Goal: Task Accomplishment & Management: Use online tool/utility

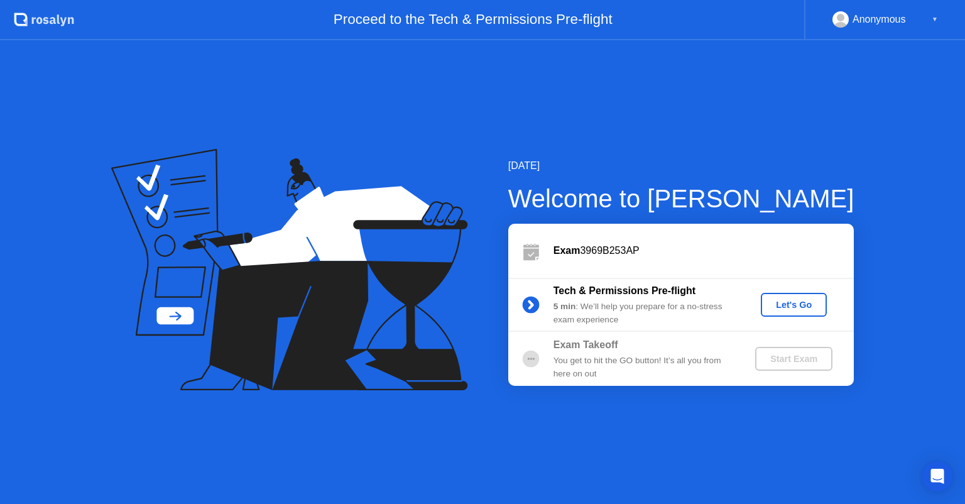
click at [804, 307] on div "Let's Go" at bounding box center [794, 305] width 56 height 10
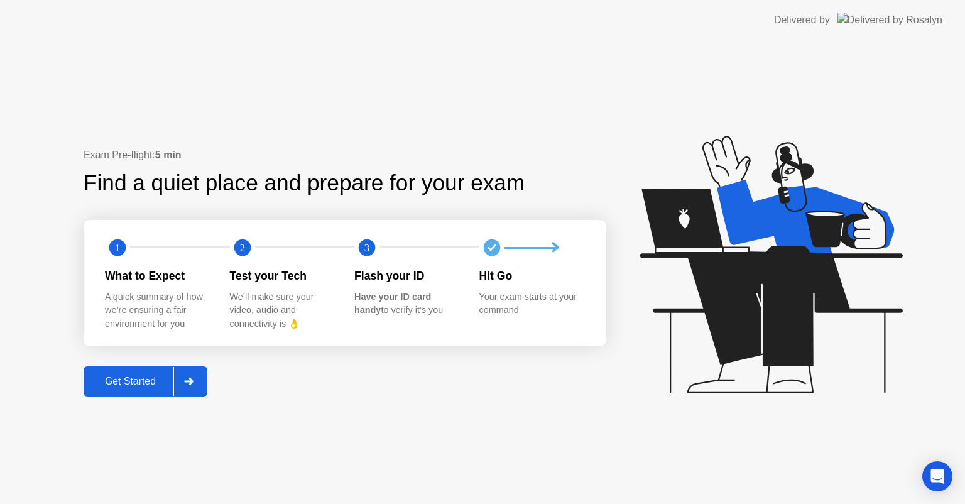
click at [181, 382] on div at bounding box center [188, 381] width 30 height 29
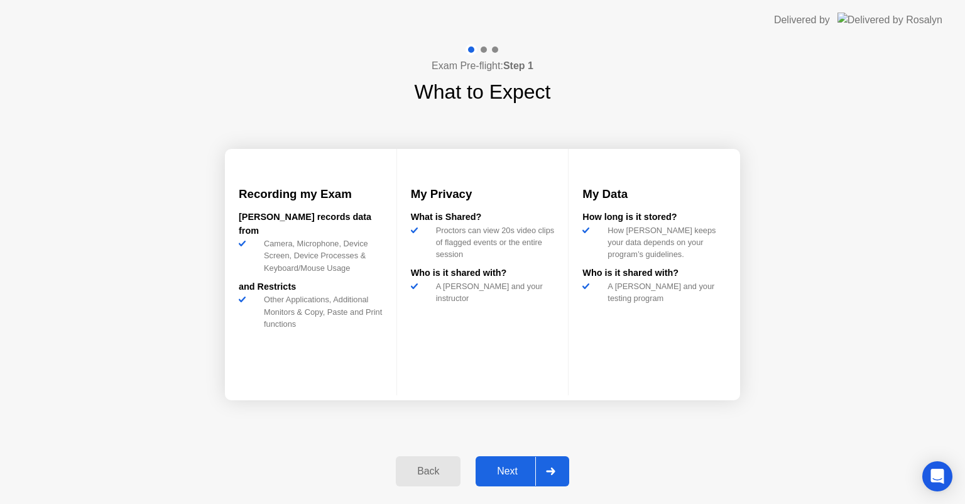
click at [525, 472] on div "Next" at bounding box center [507, 471] width 56 height 11
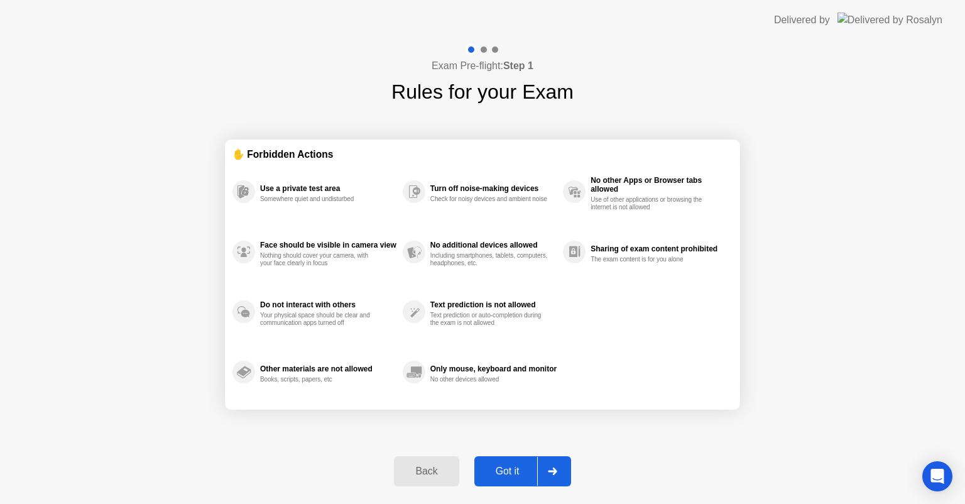
click at [525, 472] on div "Got it" at bounding box center [507, 471] width 59 height 11
select select "Available cameras"
select select "Available speakers"
select select "Available microphones"
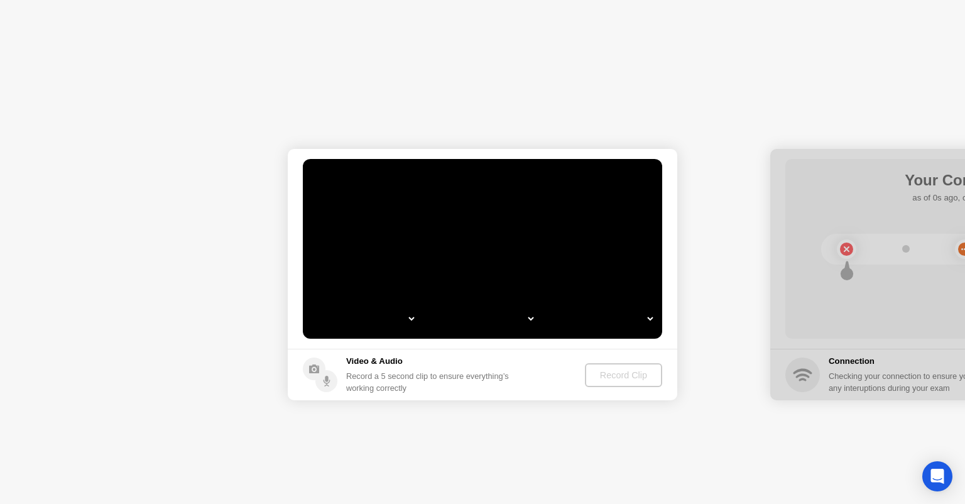
select select "**********"
select select "*******"
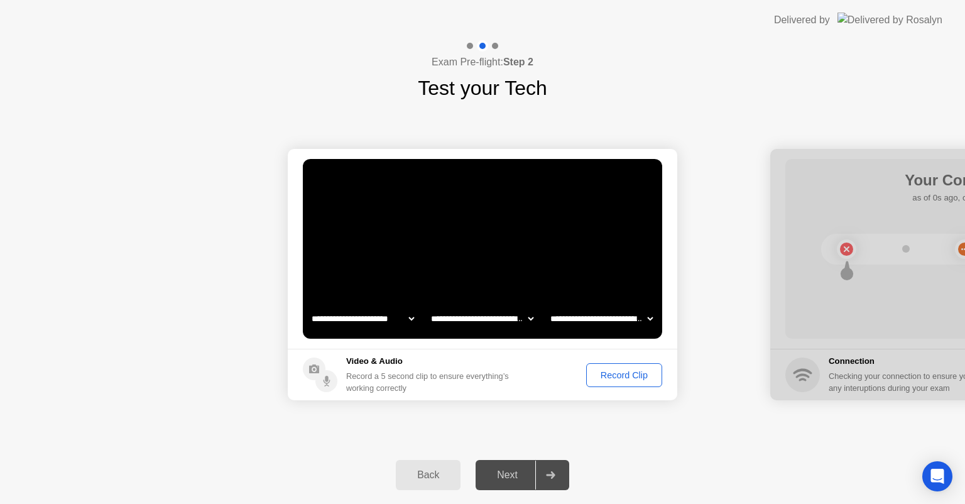
click at [638, 378] on div "Record Clip" at bounding box center [624, 375] width 67 height 10
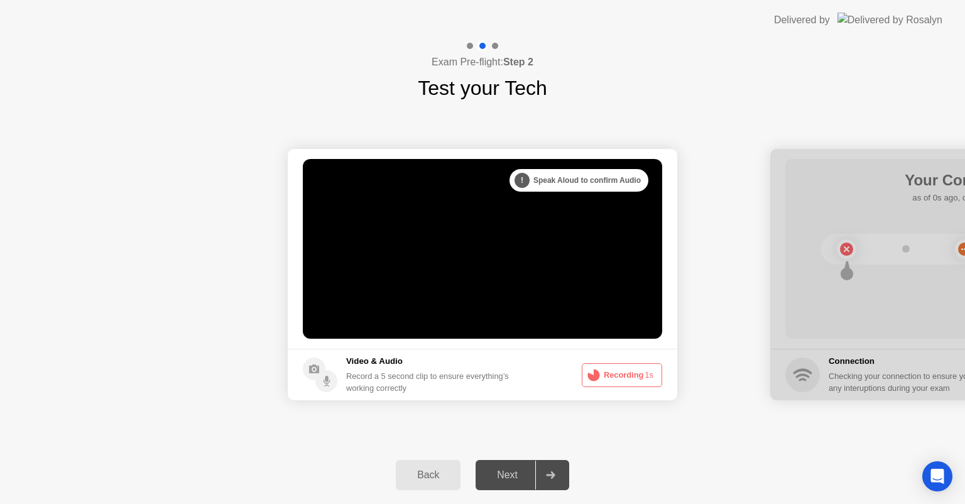
click at [552, 472] on icon at bounding box center [550, 475] width 9 height 8
click at [908, 324] on div at bounding box center [965, 274] width 390 height 251
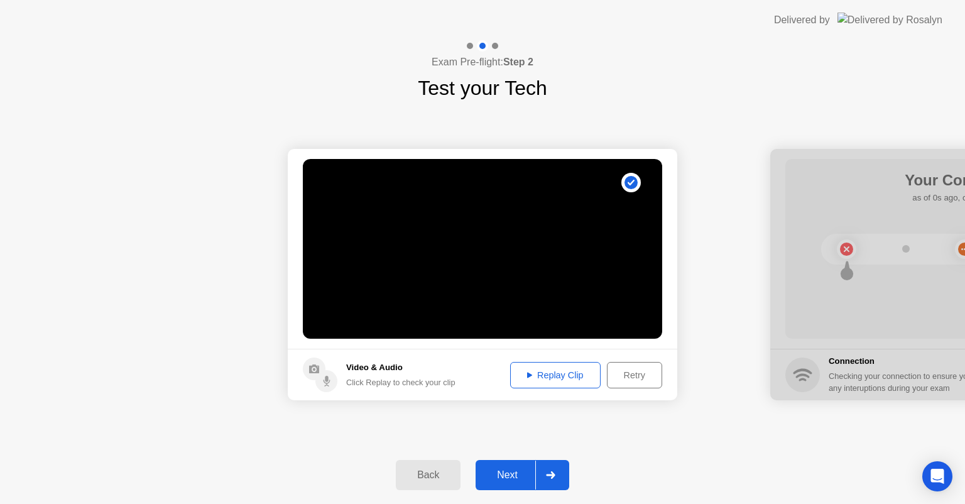
click at [533, 473] on div "Next" at bounding box center [507, 474] width 56 height 11
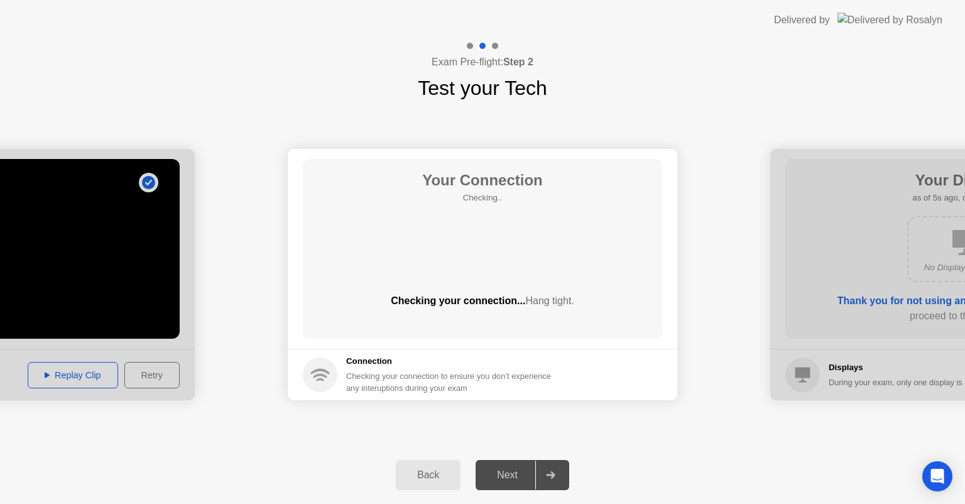
drag, startPoint x: 684, startPoint y: 407, endPoint x: 670, endPoint y: 401, distance: 14.9
click at [524, 309] on div "Checking your connection... Hang tight." at bounding box center [482, 310] width 359 height 35
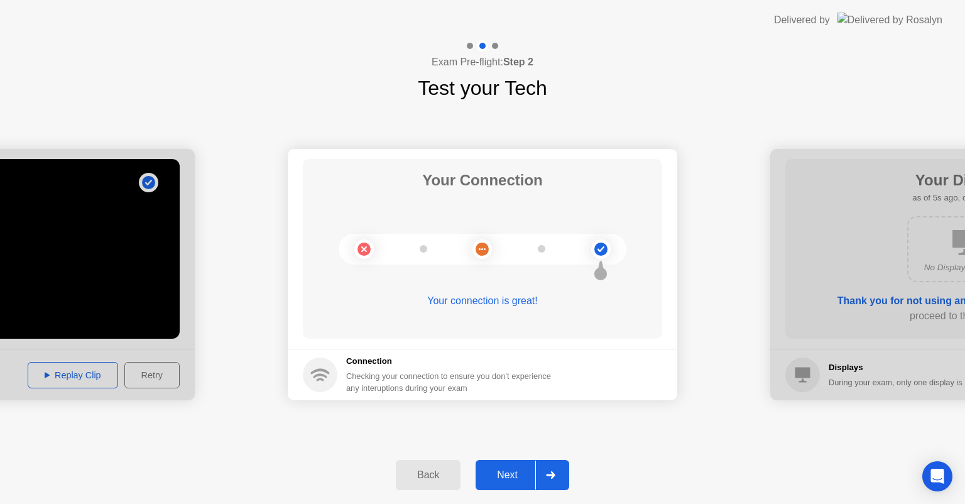
click at [498, 476] on div "Next" at bounding box center [507, 474] width 56 height 11
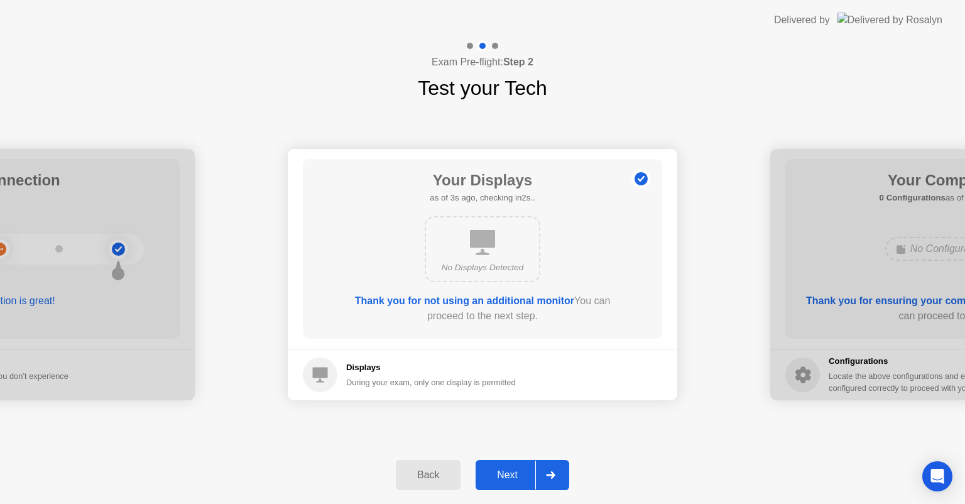
click at [464, 374] on div "Displays During your exam, only one display is permitted" at bounding box center [431, 374] width 170 height 27
click at [507, 474] on div "Next" at bounding box center [507, 474] width 56 height 11
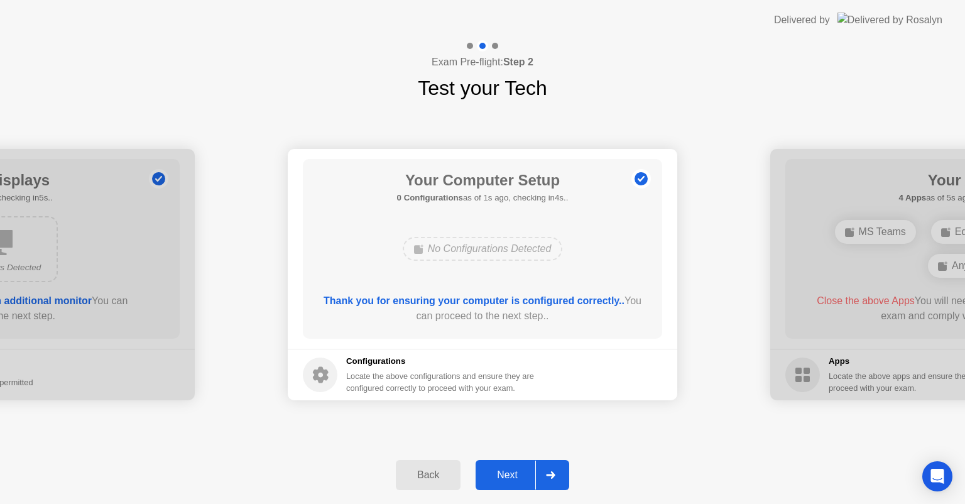
click at [507, 474] on div "Next" at bounding box center [507, 474] width 56 height 11
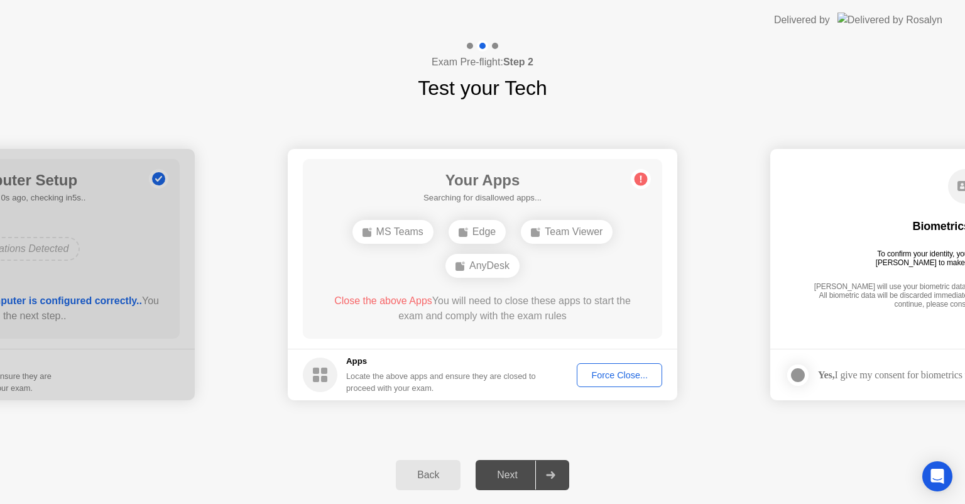
click at [507, 474] on div "Next" at bounding box center [507, 474] width 56 height 11
click at [614, 379] on div "Force Close..." at bounding box center [619, 375] width 77 height 10
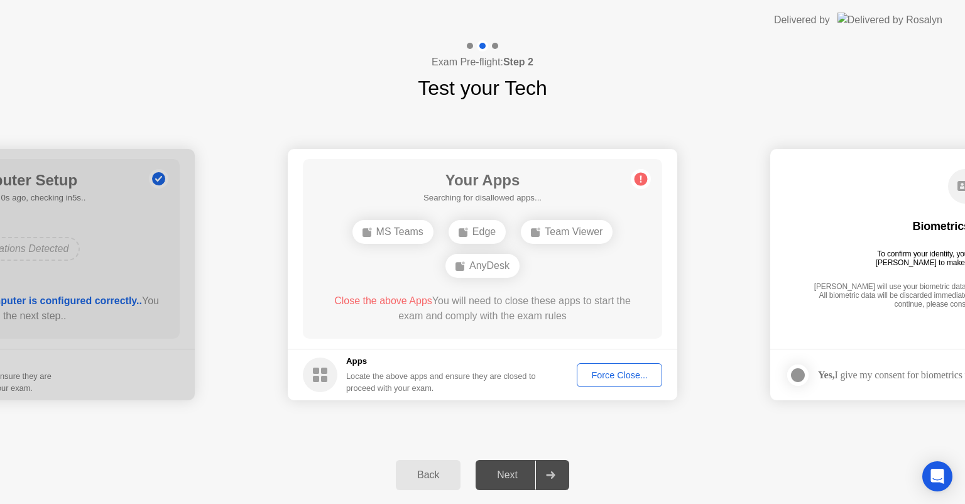
click at [523, 481] on div "Next" at bounding box center [507, 474] width 56 height 11
click at [520, 471] on div "Next" at bounding box center [507, 474] width 56 height 11
click at [614, 370] on div "Force Close..." at bounding box center [619, 375] width 77 height 10
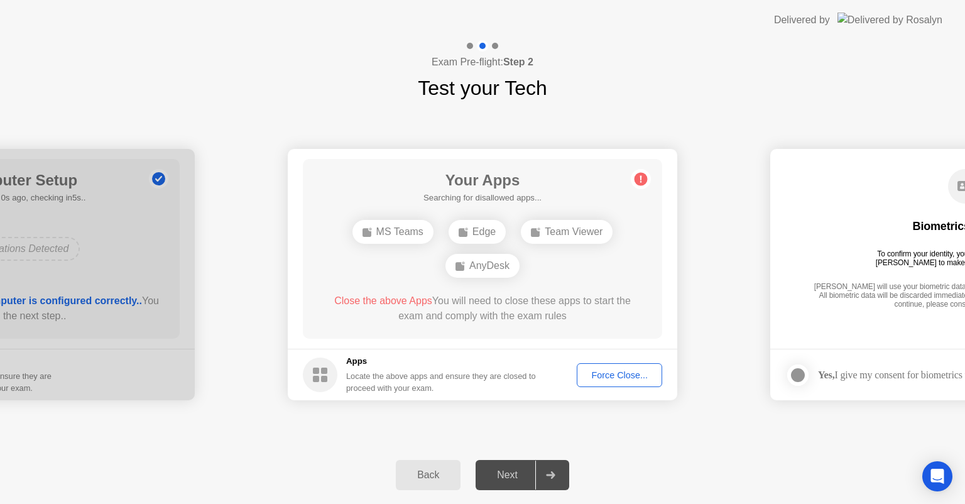
click at [653, 374] on div "Force Close..." at bounding box center [619, 375] width 77 height 10
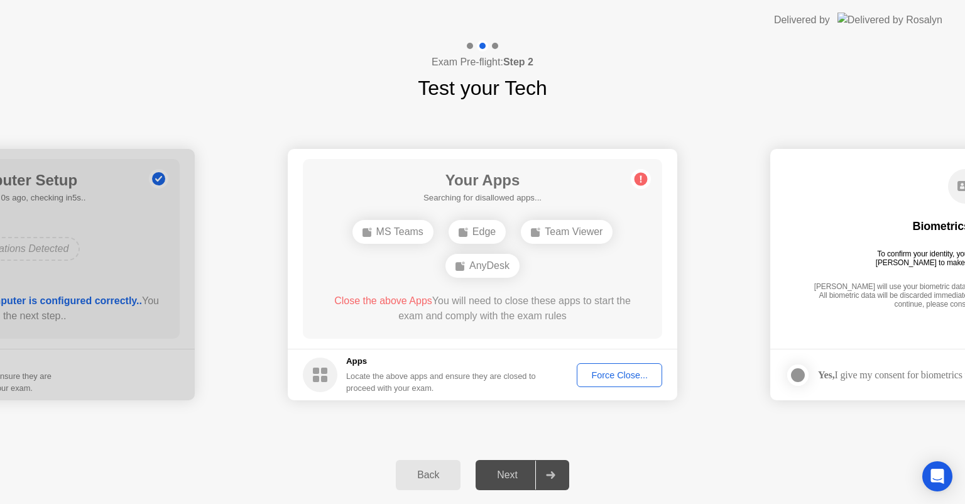
drag, startPoint x: 510, startPoint y: 256, endPoint x: 503, endPoint y: 265, distance: 11.6
click at [508, 261] on div "AnyDesk" at bounding box center [482, 266] width 74 height 24
click at [503, 265] on div "AnyDesk" at bounding box center [482, 266] width 74 height 24
click at [441, 304] on div "Close the above Apps You will need to close these apps to start the exam and co…" at bounding box center [483, 308] width 324 height 30
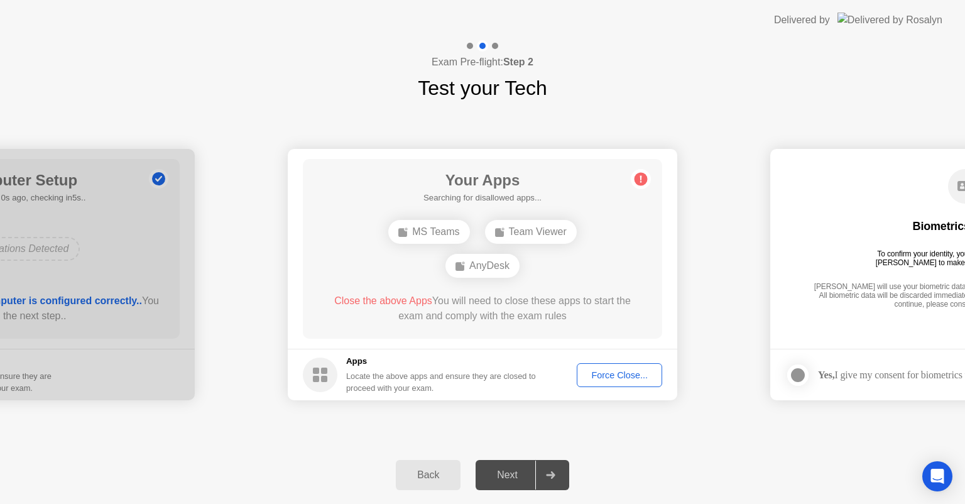
click at [603, 374] on div "Force Close..." at bounding box center [619, 375] width 77 height 10
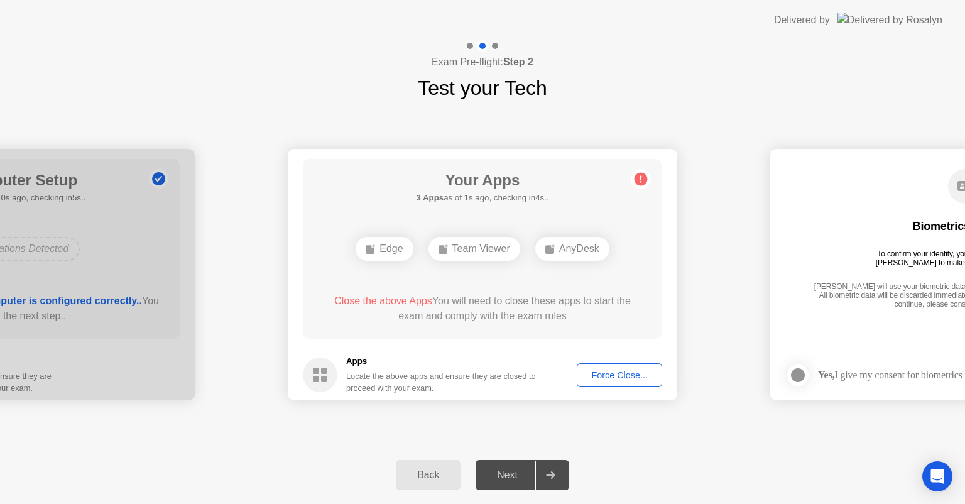
click at [500, 472] on div "Next" at bounding box center [507, 474] width 56 height 11
drag, startPoint x: 601, startPoint y: 251, endPoint x: 623, endPoint y: 200, distance: 55.4
click at [601, 249] on div "AnyDesk" at bounding box center [572, 249] width 74 height 24
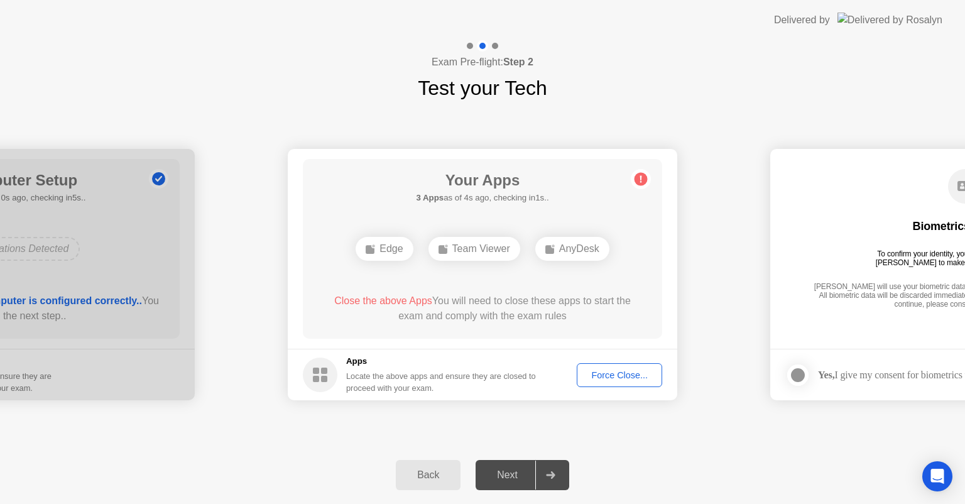
click at [647, 183] on icon at bounding box center [641, 179] width 20 height 20
click at [644, 177] on circle at bounding box center [641, 179] width 13 height 13
click at [400, 299] on span "Close the above Apps" at bounding box center [383, 300] width 98 height 11
click at [400, 300] on span "Close the above Apps" at bounding box center [383, 300] width 98 height 11
drag, startPoint x: 576, startPoint y: 362, endPoint x: 599, endPoint y: 373, distance: 26.2
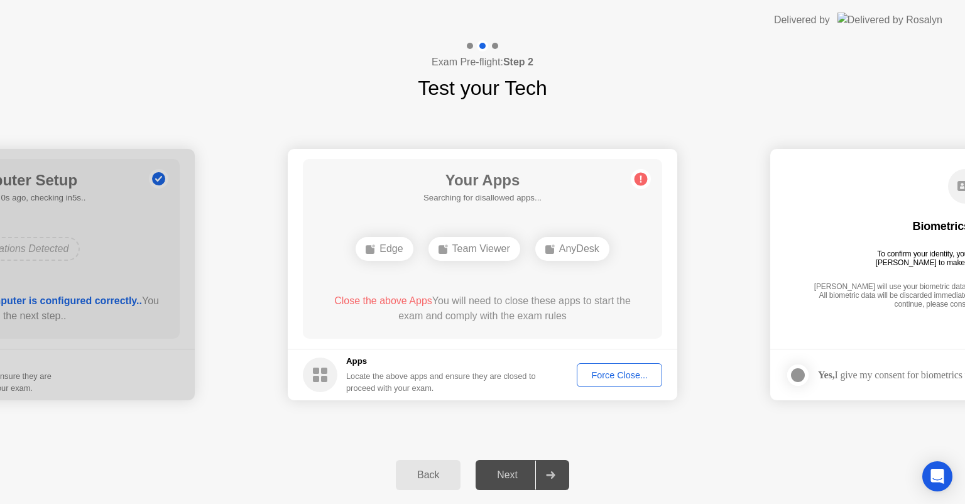
click at [600, 373] on footer "Apps Locate the above apps and ensure they are closed to proceed with your exam…" at bounding box center [483, 375] width 390 height 52
click at [599, 373] on div "Force Close..." at bounding box center [619, 375] width 77 height 10
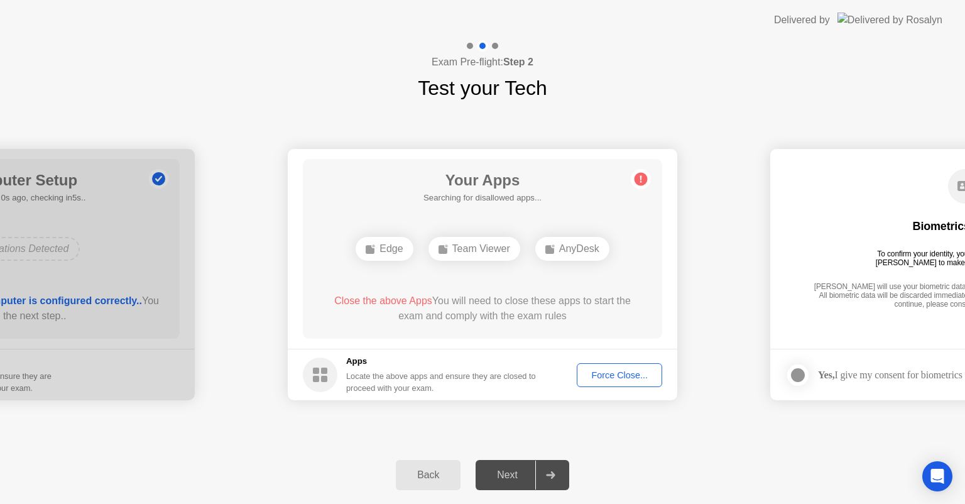
click at [493, 259] on div "Team Viewer" at bounding box center [475, 249] width 92 height 24
click at [576, 253] on div "AnyDesk" at bounding box center [572, 249] width 74 height 24
click at [516, 253] on div "Team Viewer" at bounding box center [475, 249] width 92 height 24
click at [648, 180] on icon at bounding box center [641, 179] width 20 height 20
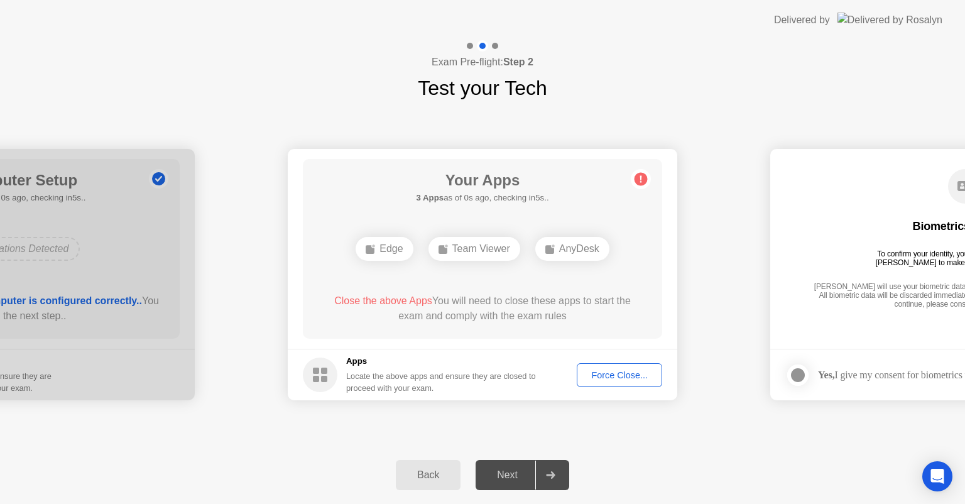
click at [401, 301] on span "Close the above Apps" at bounding box center [383, 300] width 98 height 11
click at [598, 374] on div "Force Close..." at bounding box center [619, 375] width 77 height 10
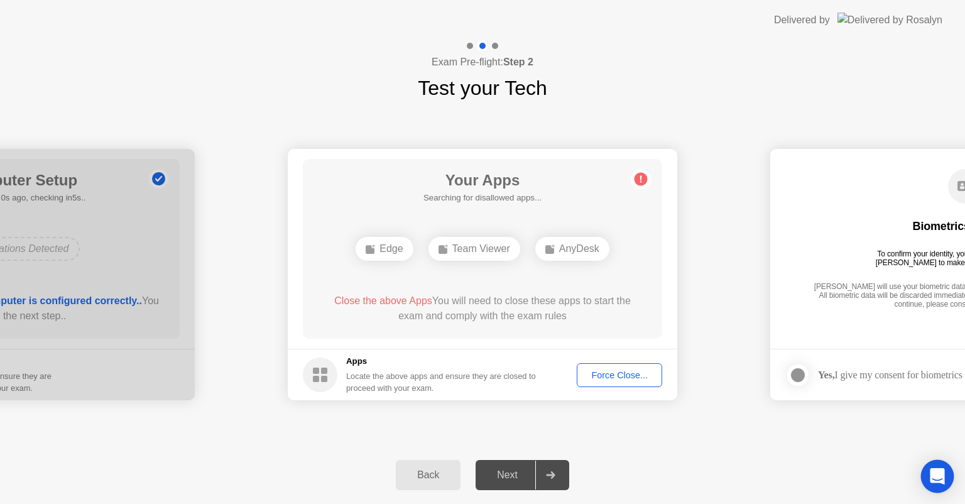
click at [933, 474] on icon "Open Intercom Messenger" at bounding box center [937, 476] width 14 height 16
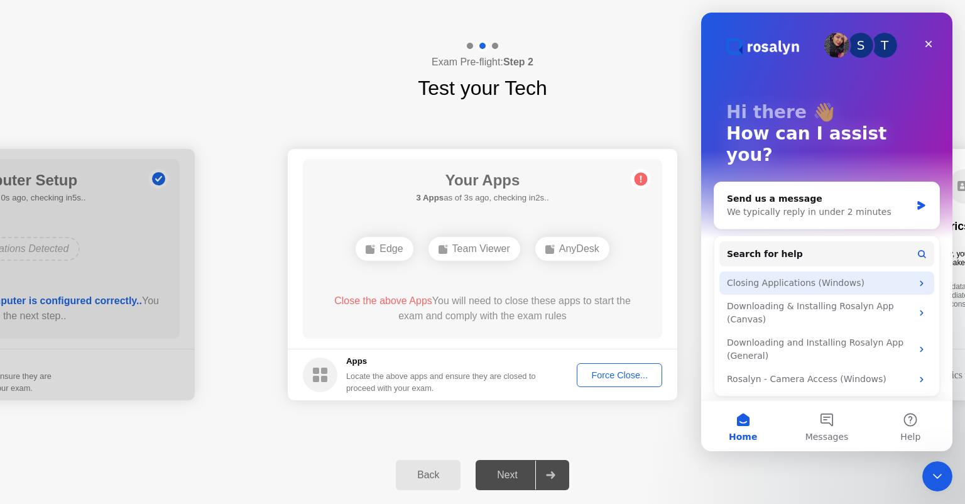
click at [812, 276] on div "Closing Applications (Windows)" at bounding box center [819, 282] width 185 height 13
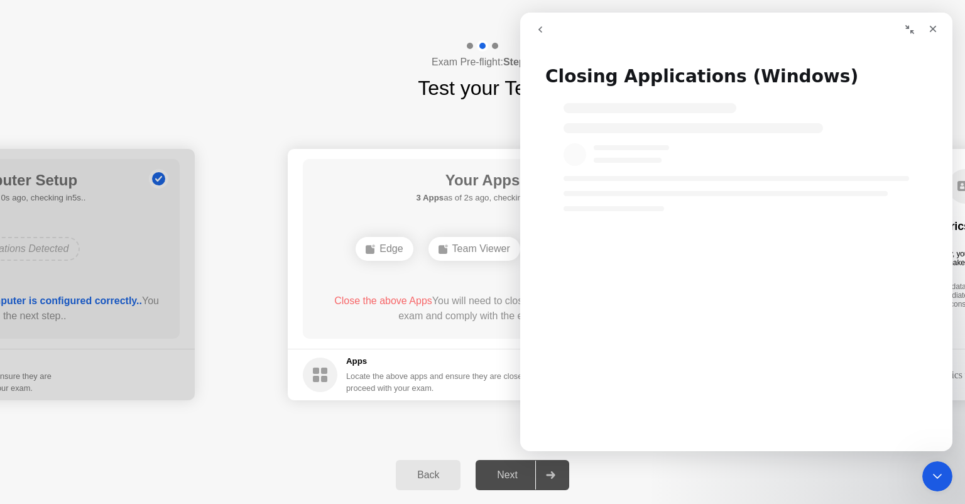
click at [907, 35] on button "Collapse window" at bounding box center [910, 30] width 24 height 24
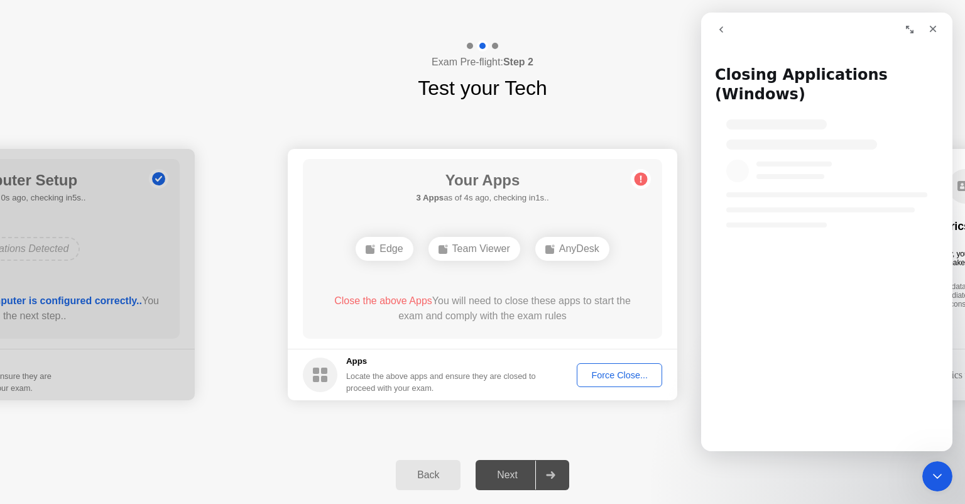
click at [614, 376] on div "Force Close..." at bounding box center [619, 375] width 77 height 10
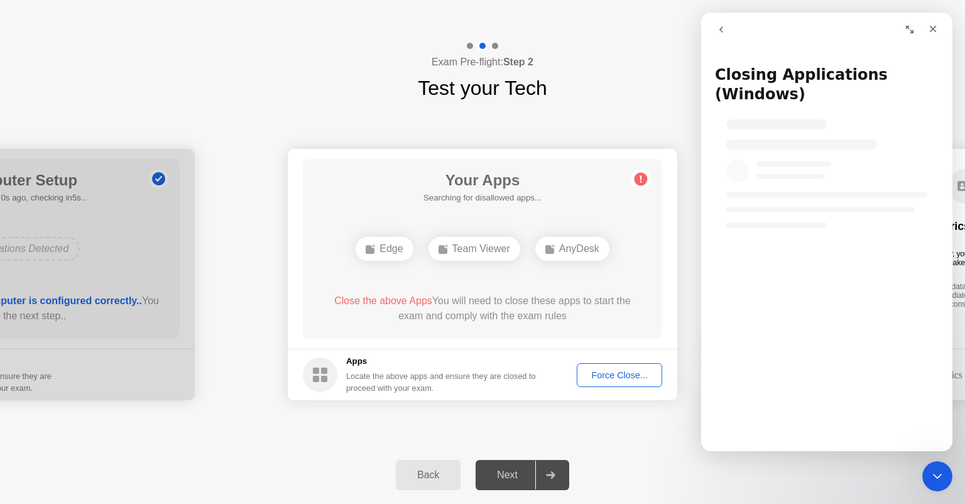
click at [513, 476] on div "Next" at bounding box center [507, 474] width 56 height 11
click at [514, 475] on div "Next" at bounding box center [507, 474] width 56 height 11
drag, startPoint x: 514, startPoint y: 475, endPoint x: 515, endPoint y: 467, distance: 7.6
click at [513, 475] on div "Next" at bounding box center [507, 474] width 56 height 11
click at [849, 475] on div "Back Next" at bounding box center [482, 475] width 965 height 58
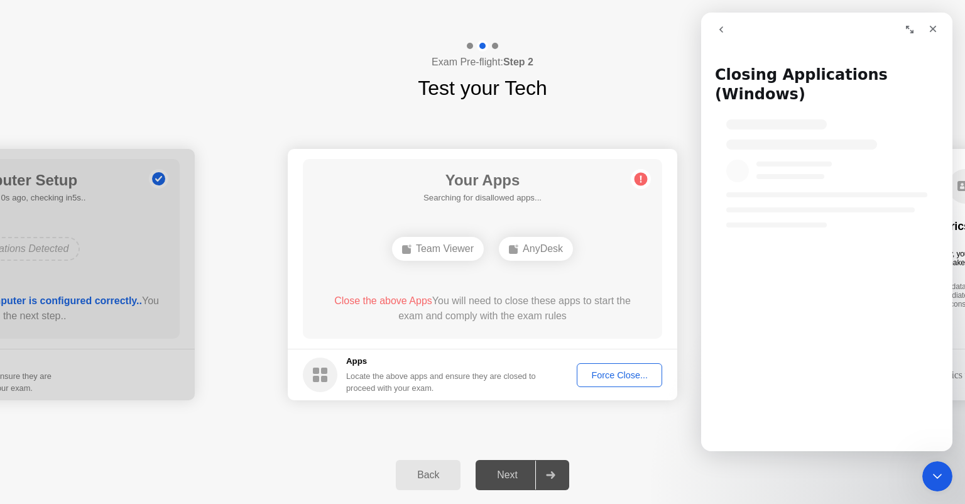
click at [633, 380] on div "Force Close..." at bounding box center [619, 375] width 77 height 10
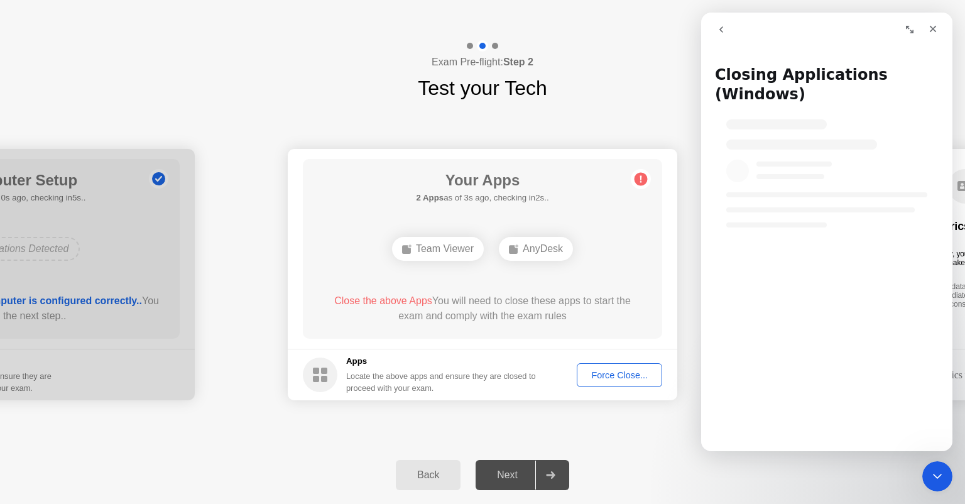
click at [721, 36] on button "go back" at bounding box center [721, 30] width 24 height 24
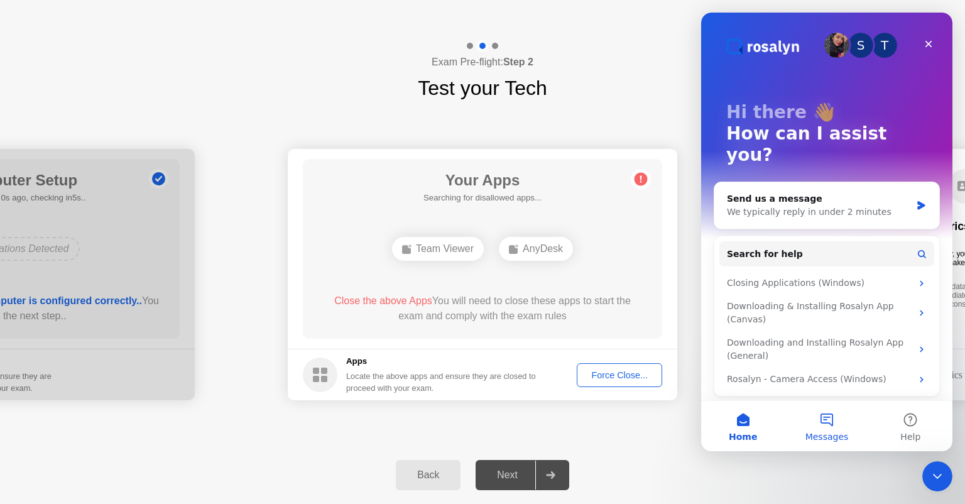
click at [837, 430] on button "Messages" at bounding box center [827, 426] width 84 height 50
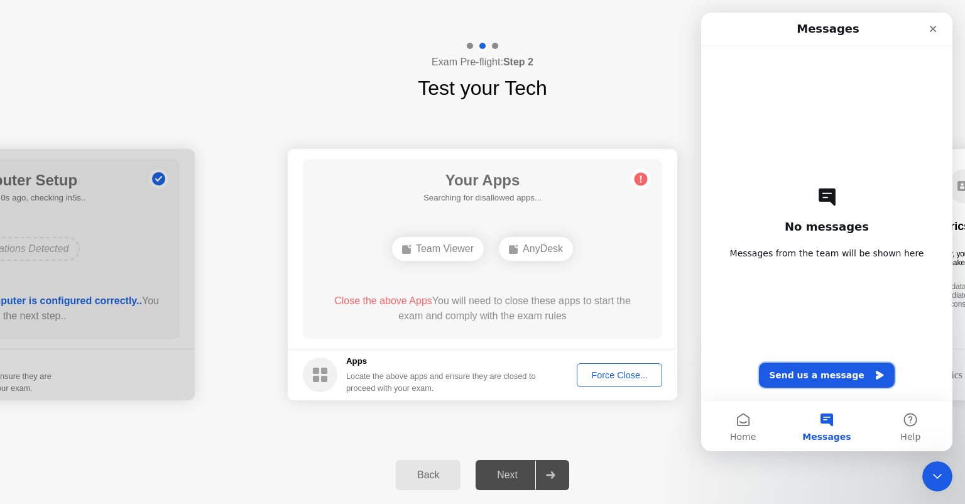
click at [832, 377] on button "Send us a message" at bounding box center [827, 375] width 136 height 25
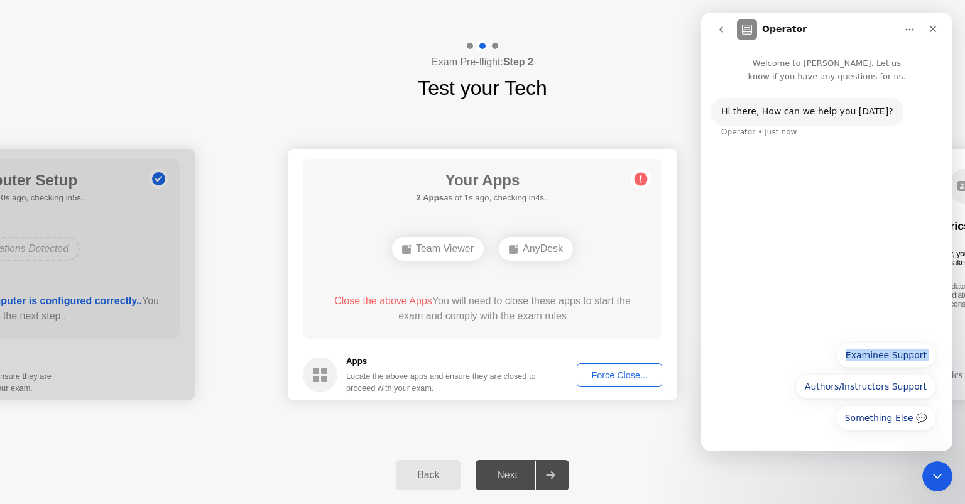
click at [752, 432] on div "Something Else 💬 Examinee Support Authors/Instructors Support Something Else 💬" at bounding box center [827, 389] width 219 height 94
click at [758, 426] on div "Something Else 💬 Examinee Support Authors/Instructors Support Something Else 💬" at bounding box center [827, 389] width 219 height 94
click at [772, 413] on div "Something Else 💬 Examinee Support Authors/Instructors Support Something Else 💬" at bounding box center [827, 389] width 219 height 94
click at [826, 349] on div "Something Else 💬 Examinee Support Authors/Instructors Support Something Else 💬" at bounding box center [827, 389] width 219 height 94
click at [859, 357] on button "Examinee Support" at bounding box center [886, 354] width 100 height 25
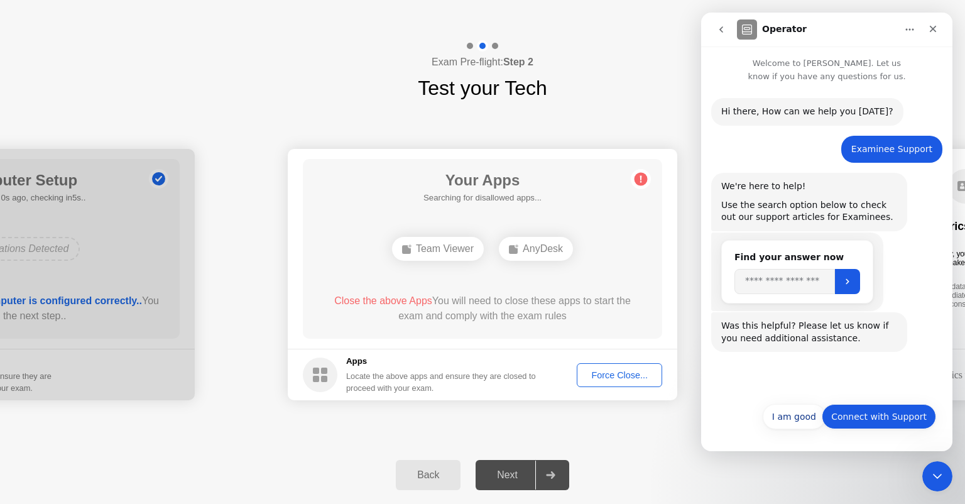
click at [853, 415] on button "Connect with Support" at bounding box center [879, 416] width 114 height 25
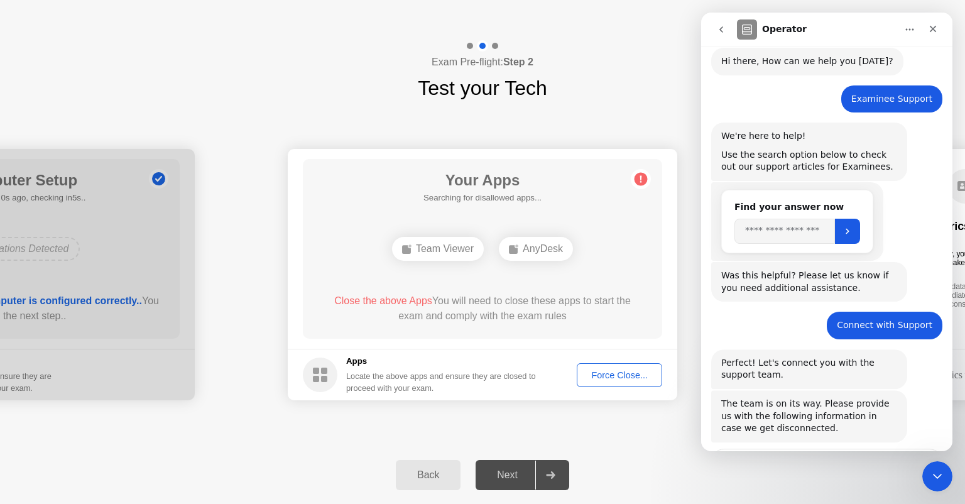
scroll to position [154, 0]
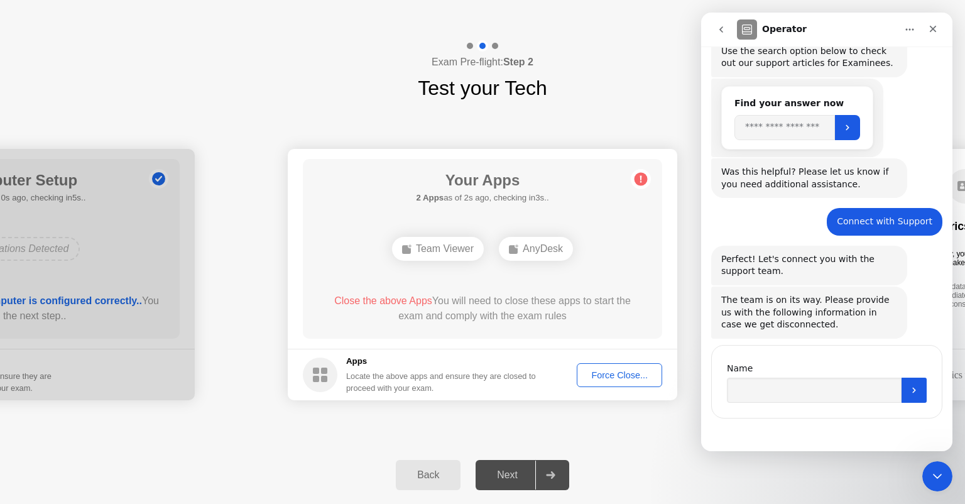
click at [784, 403] on div "Name" at bounding box center [826, 382] width 231 height 74
click at [784, 395] on input "Name" at bounding box center [814, 390] width 175 height 25
type input "******"
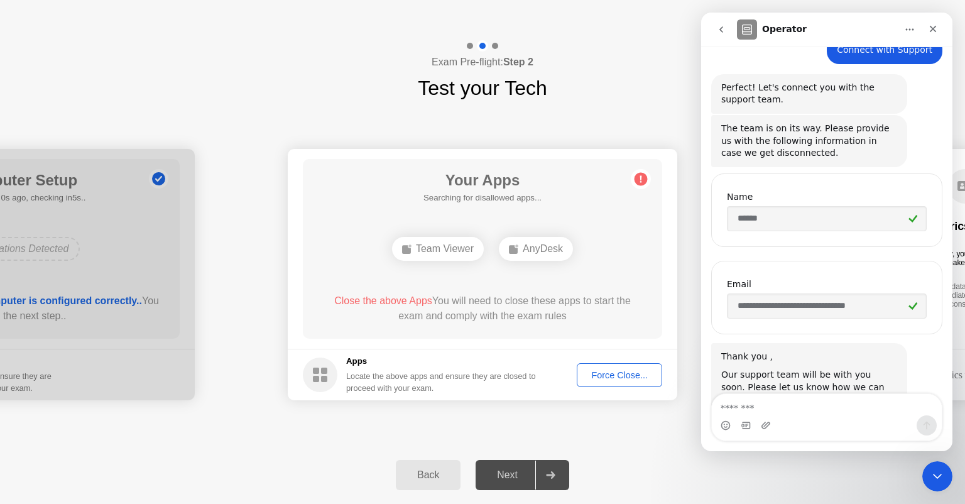
scroll to position [371, 0]
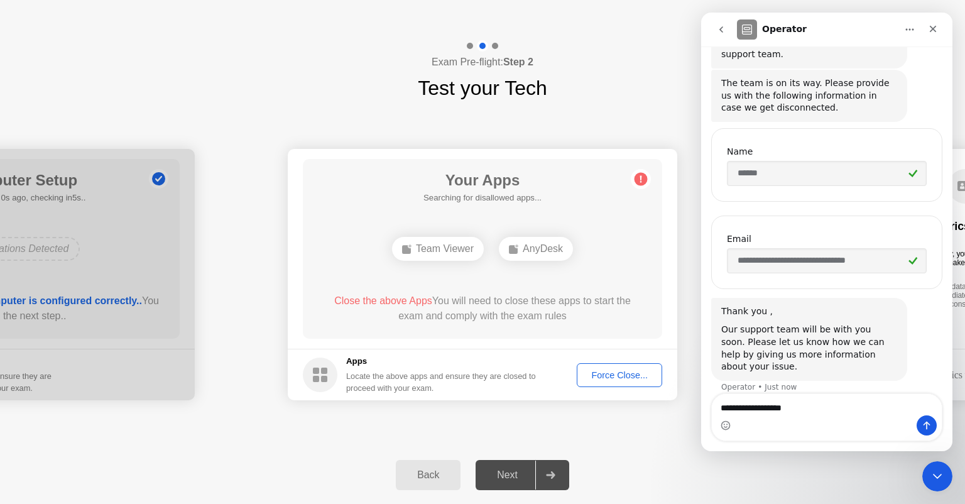
type textarea "**********"
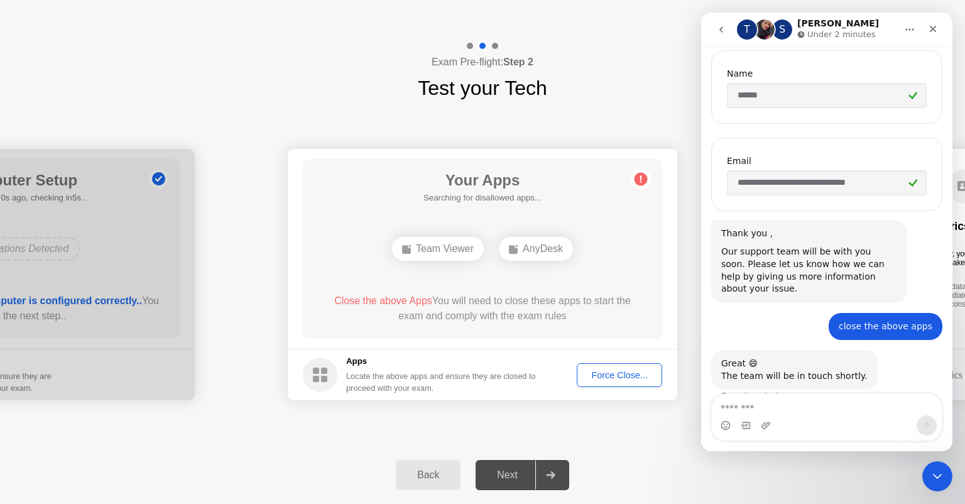
scroll to position [458, 0]
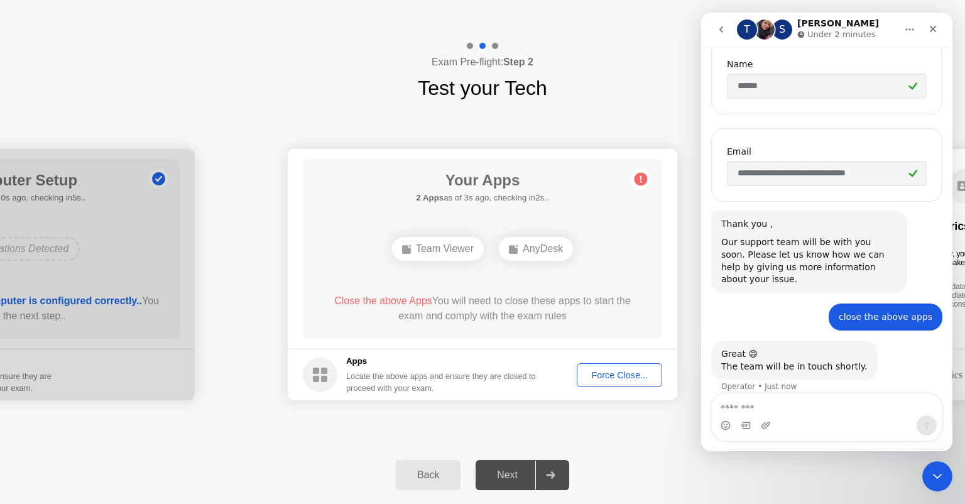
click at [614, 303] on div "Close the above Apps You will need to close these apps to start the exam and co…" at bounding box center [483, 308] width 324 height 30
click at [937, 29] on icon "Close" at bounding box center [933, 29] width 10 height 10
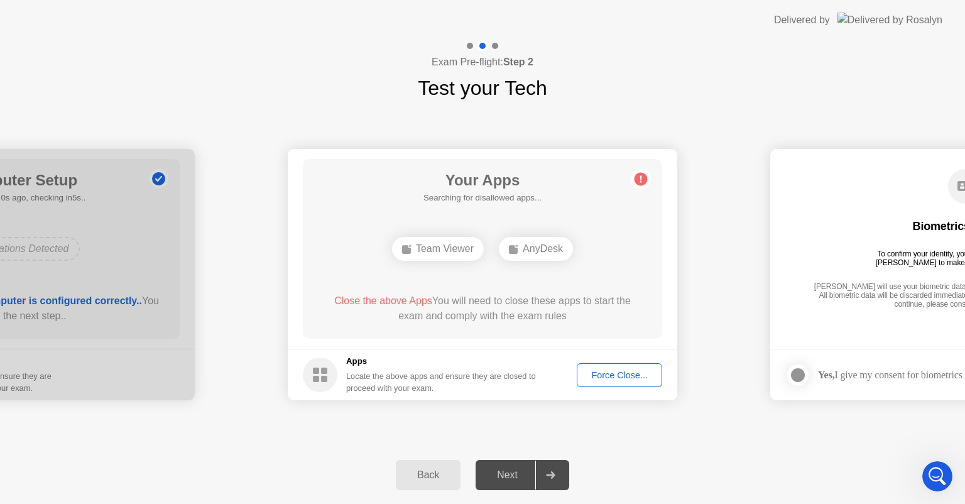
click at [875, 277] on div "Biometrics Consent To confirm your identity, your testing program requires [PER…" at bounding box center [964, 239] width 359 height 161
drag, startPoint x: 942, startPoint y: 244, endPoint x: 790, endPoint y: 295, distance: 160.5
click at [784, 271] on main "Biometrics Consent To confirm your identity, your testing program requires [PER…" at bounding box center [965, 249] width 390 height 200
click at [812, 379] on label at bounding box center [801, 375] width 33 height 25
click at [799, 378] on div at bounding box center [797, 375] width 15 height 15
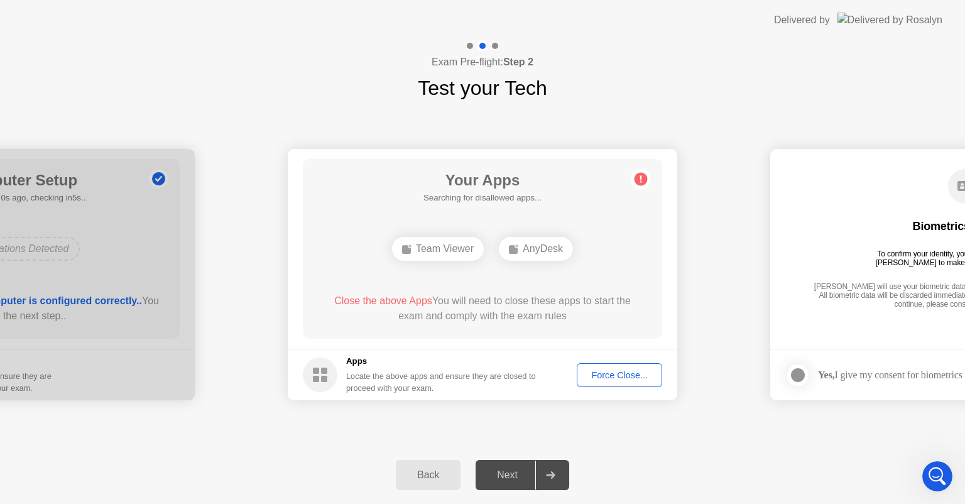
click at [802, 380] on div at bounding box center [797, 375] width 15 height 15
click at [636, 380] on div "Force Close..." at bounding box center [619, 375] width 77 height 10
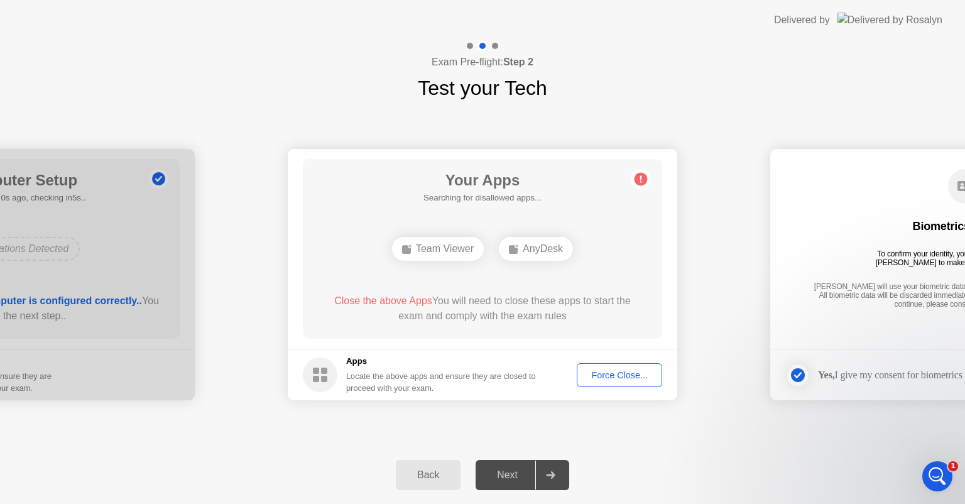
click at [606, 370] on div "Force Close..." at bounding box center [619, 375] width 77 height 10
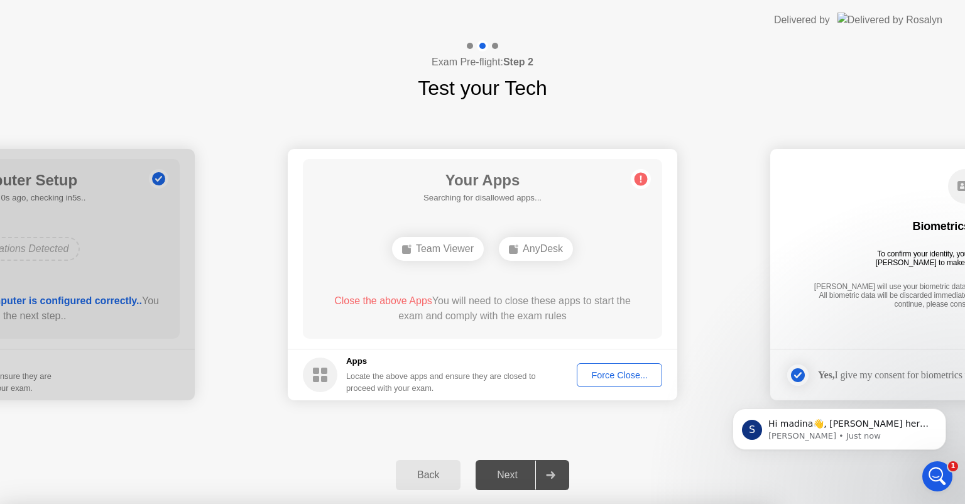
scroll to position [0, 0]
click at [838, 429] on p "Hi madina👋, [PERSON_NAME] here from [PERSON_NAME] Support Team." at bounding box center [849, 424] width 162 height 13
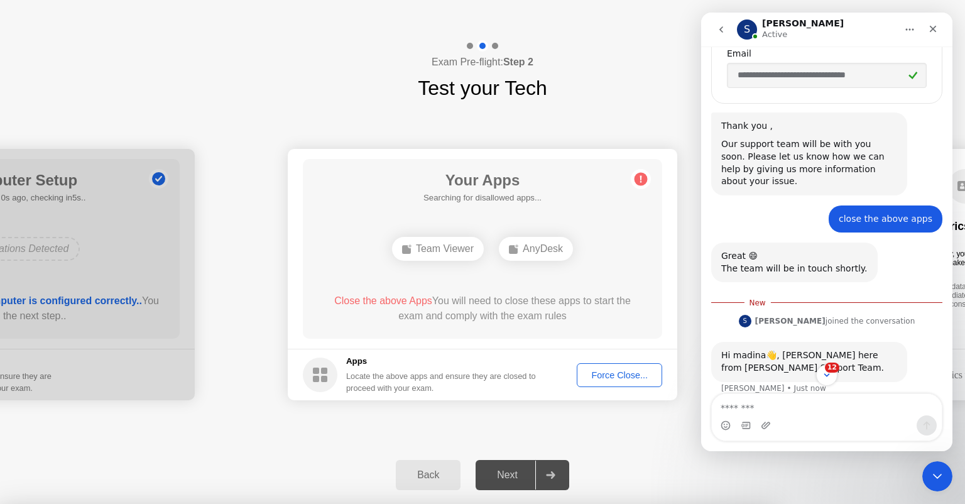
scroll to position [557, 0]
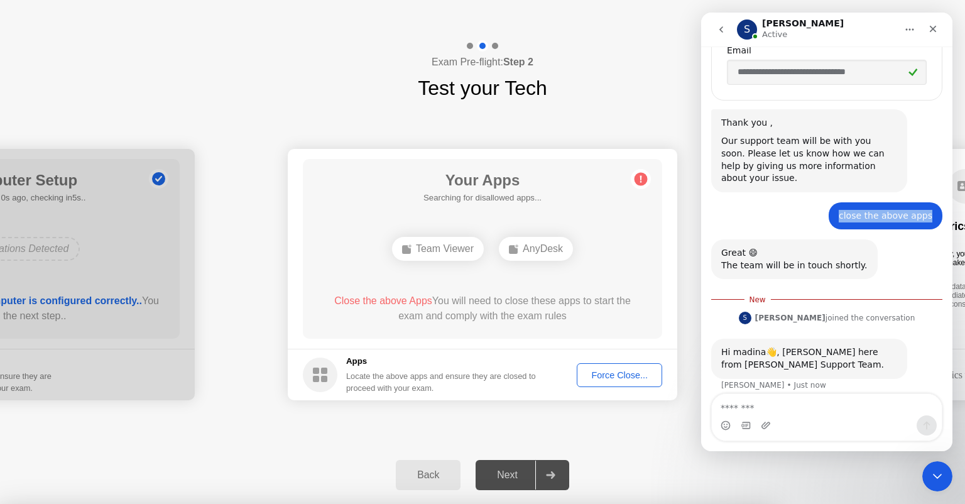
drag, startPoint x: 847, startPoint y: 204, endPoint x: 943, endPoint y: 202, distance: 96.2
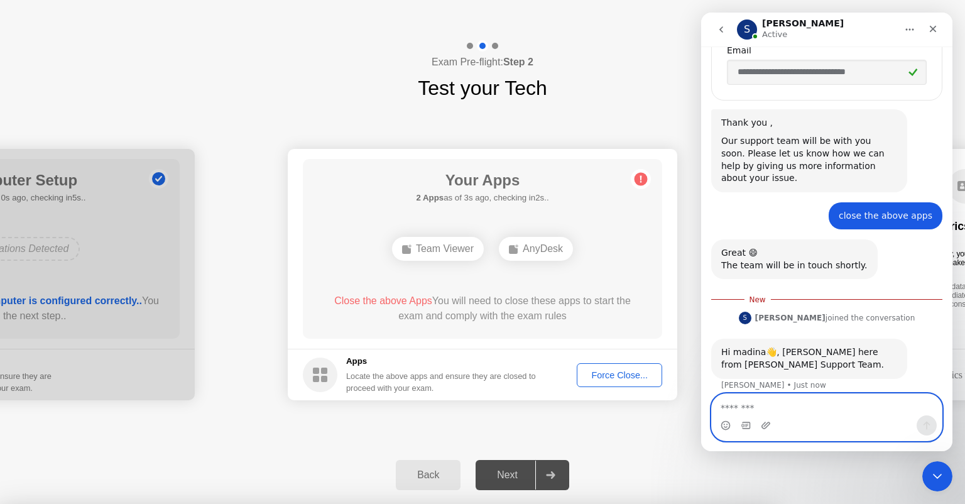
click at [755, 407] on textarea "Message…" at bounding box center [827, 404] width 230 height 21
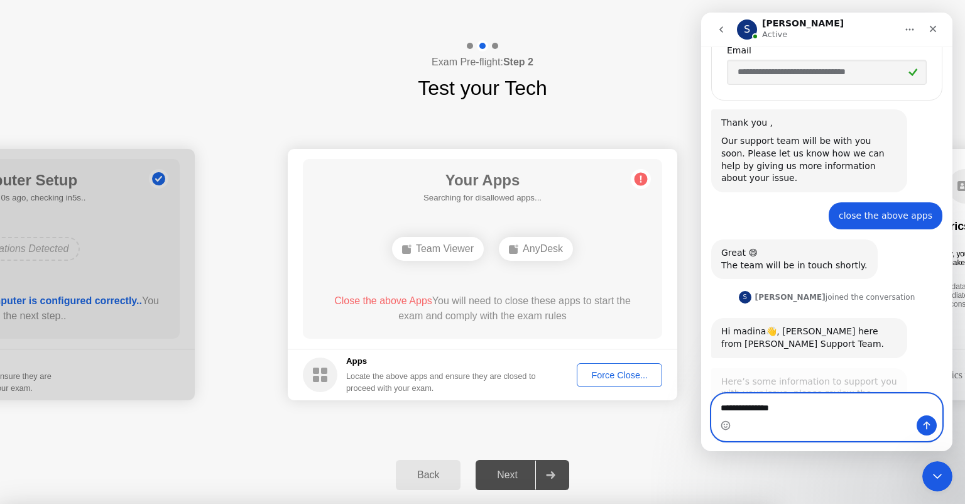
type textarea "**********"
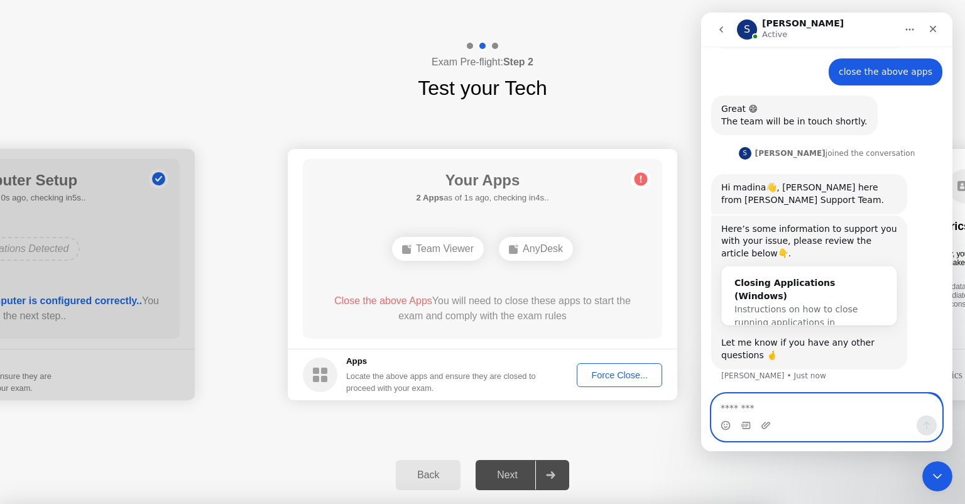
scroll to position [717, 0]
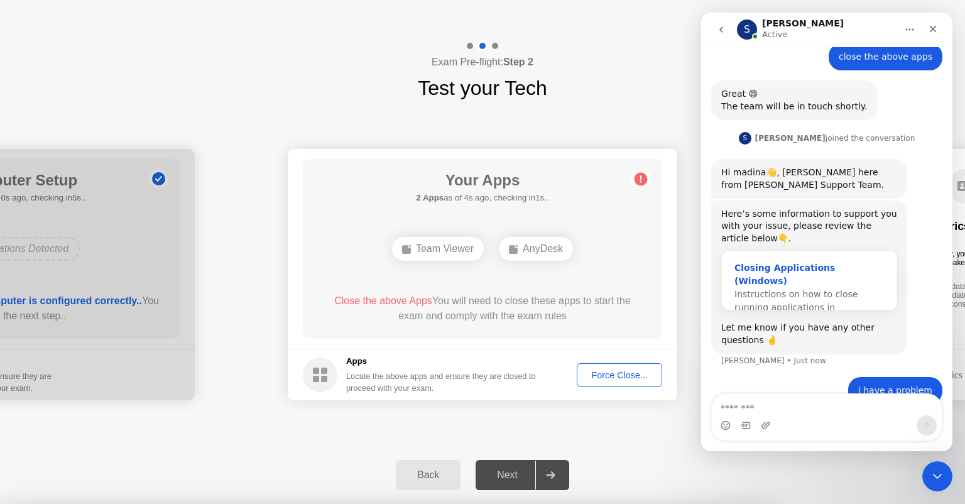
click at [796, 289] on span "Instructions on how to close running applications in Windows…" at bounding box center [796, 307] width 123 height 36
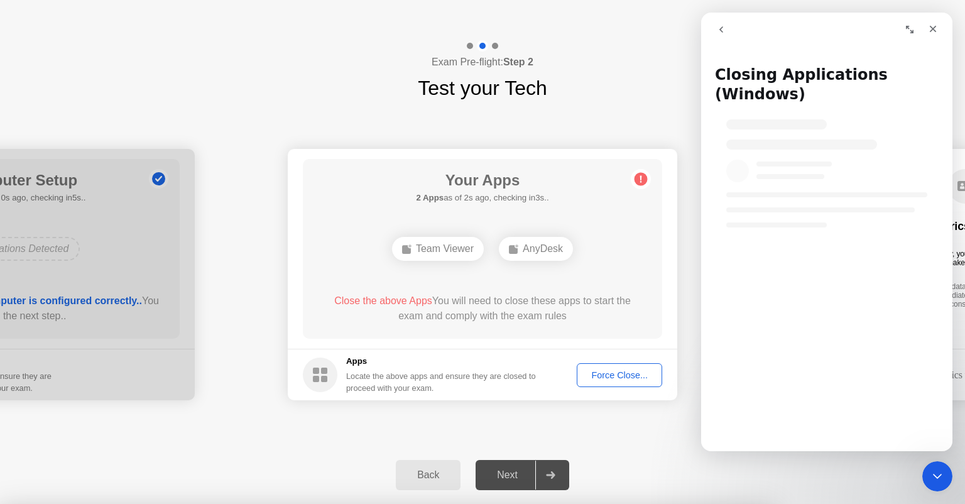
click at [797, 75] on h1 "Closing Applications (Windows)" at bounding box center [826, 80] width 251 height 54
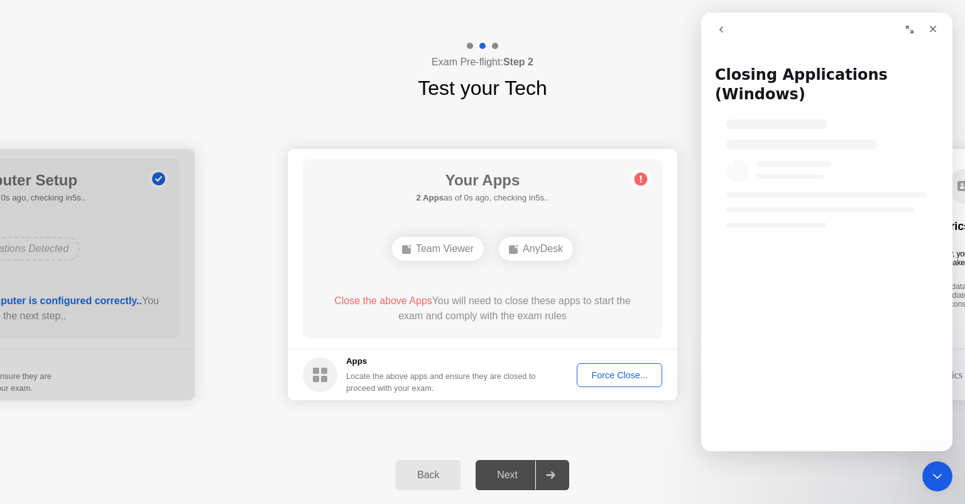
click at [608, 372] on div "Force Close..." at bounding box center [619, 375] width 77 height 10
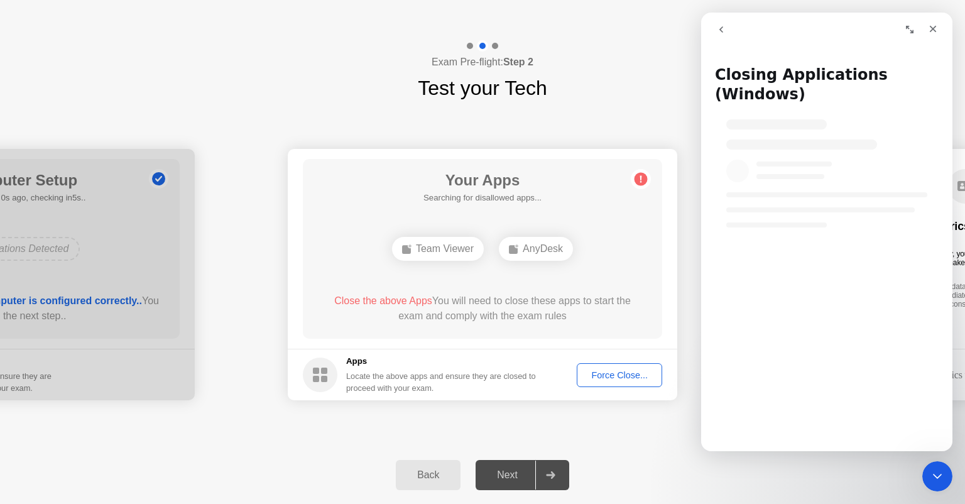
click at [448, 470] on div "Back" at bounding box center [428, 474] width 57 height 11
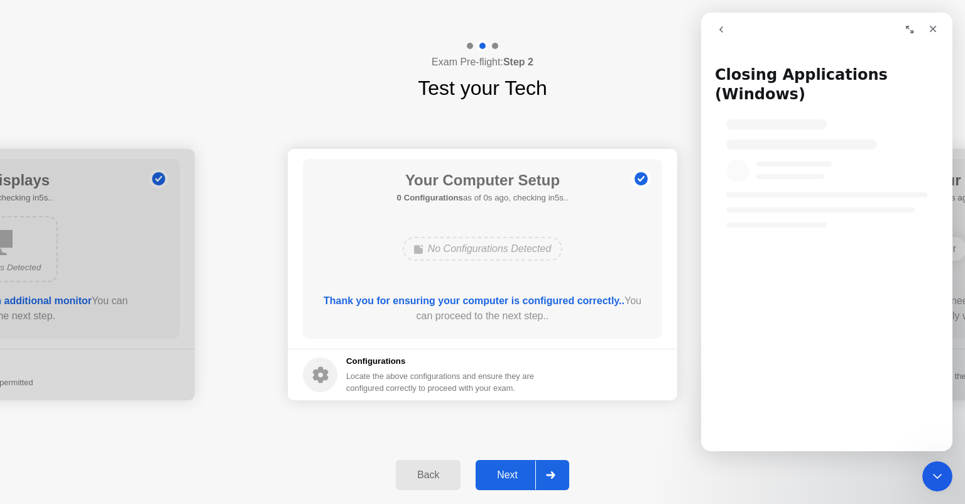
click at [431, 466] on button "Back" at bounding box center [428, 475] width 65 height 30
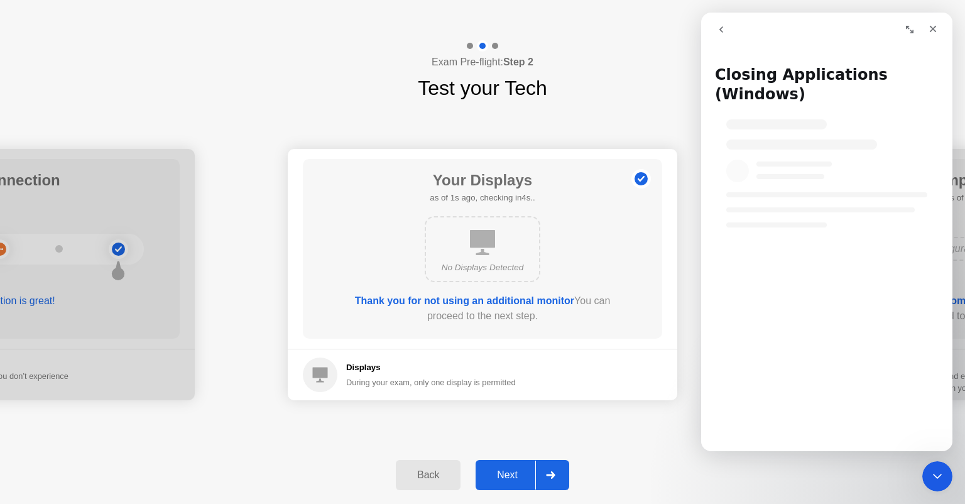
click at [432, 476] on div "Back" at bounding box center [428, 474] width 57 height 11
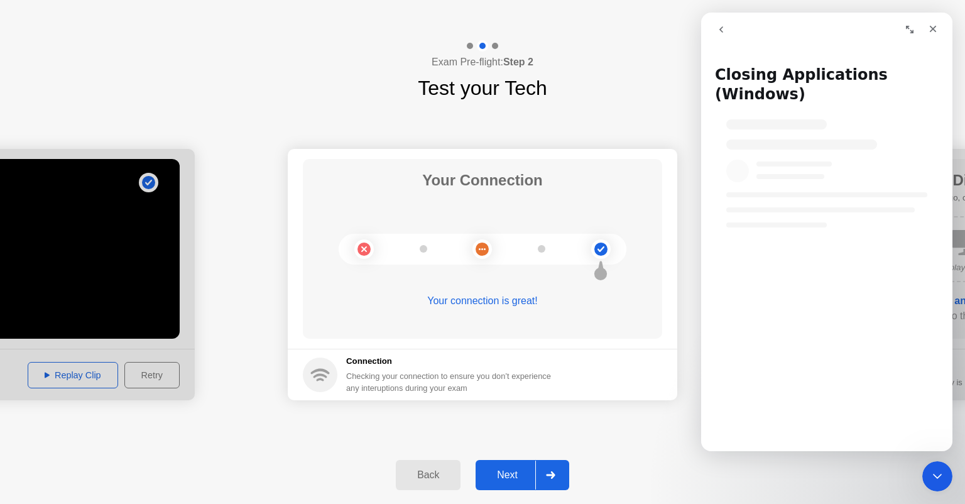
click at [432, 476] on div "Back" at bounding box center [428, 474] width 57 height 11
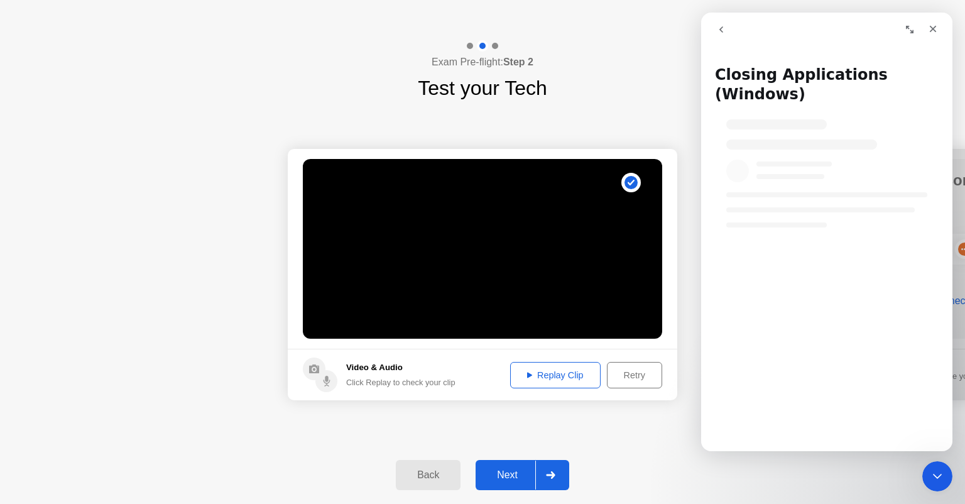
click at [497, 471] on div "Next" at bounding box center [507, 474] width 56 height 11
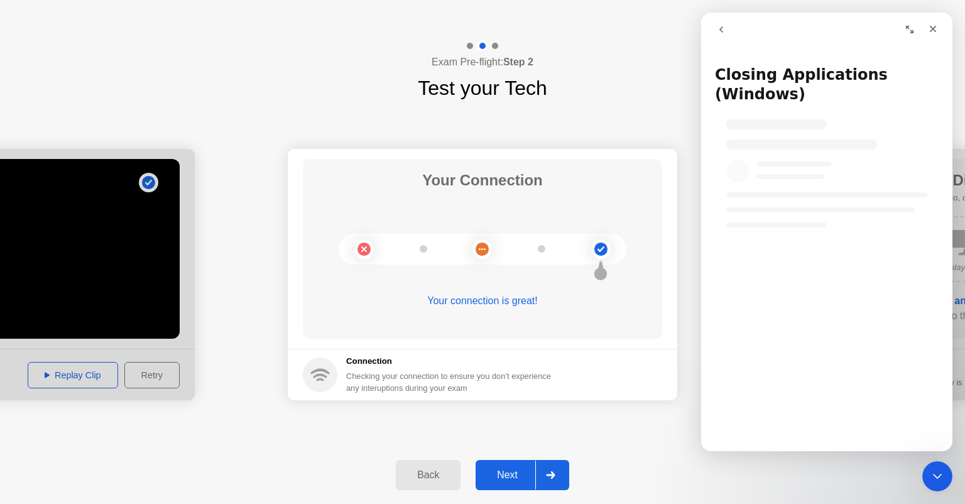
click at [497, 471] on div "Next" at bounding box center [507, 474] width 56 height 11
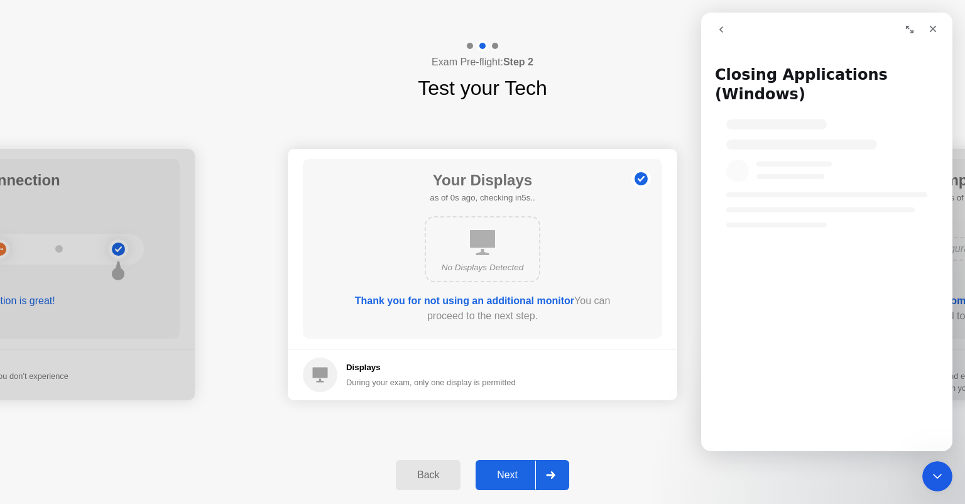
click at [497, 471] on div "Next" at bounding box center [507, 474] width 56 height 11
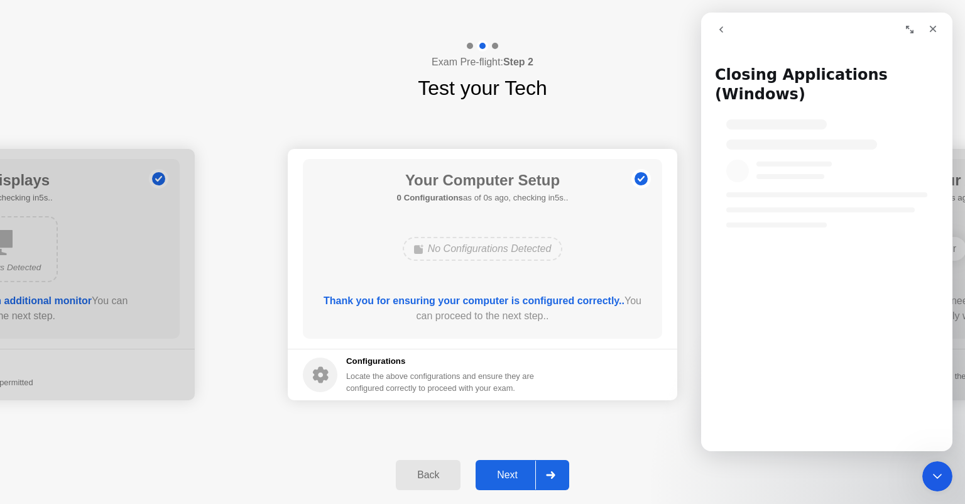
click at [497, 471] on div "Next" at bounding box center [507, 474] width 56 height 11
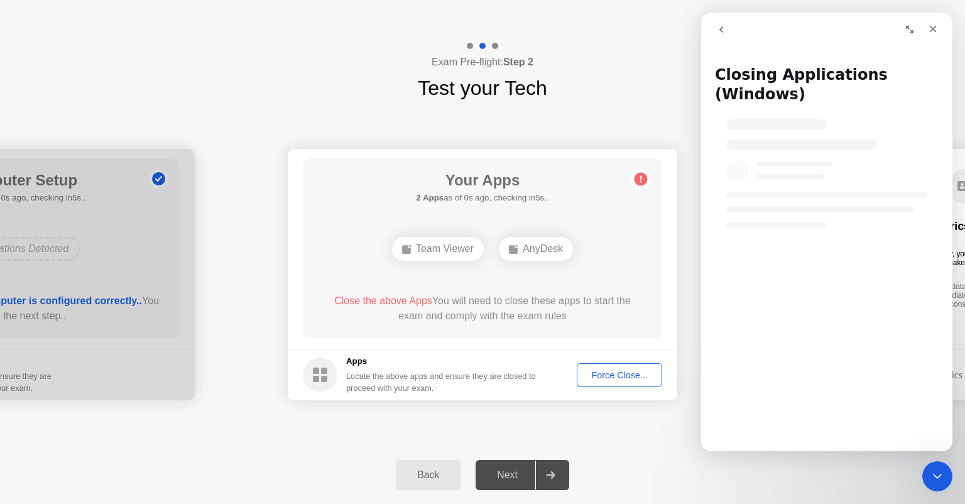
click at [441, 481] on div "Back" at bounding box center [428, 474] width 57 height 11
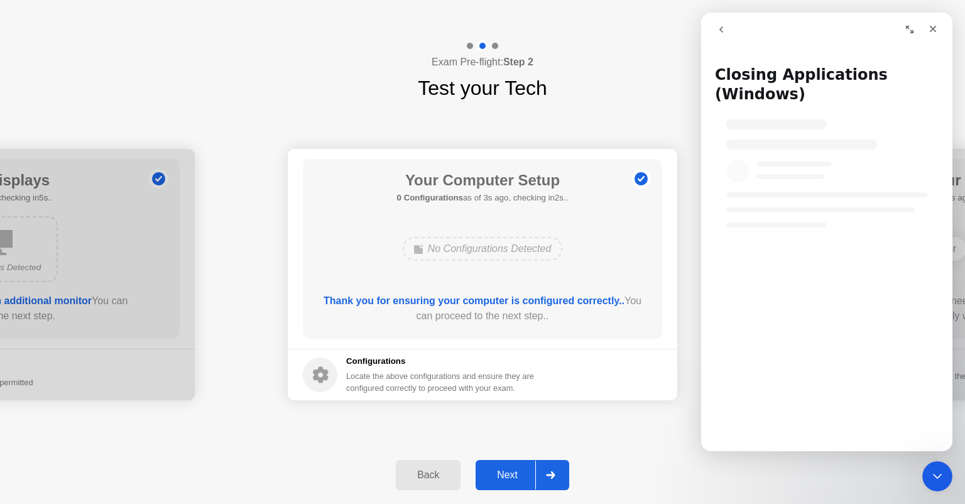
click at [523, 472] on div "Next" at bounding box center [507, 474] width 56 height 11
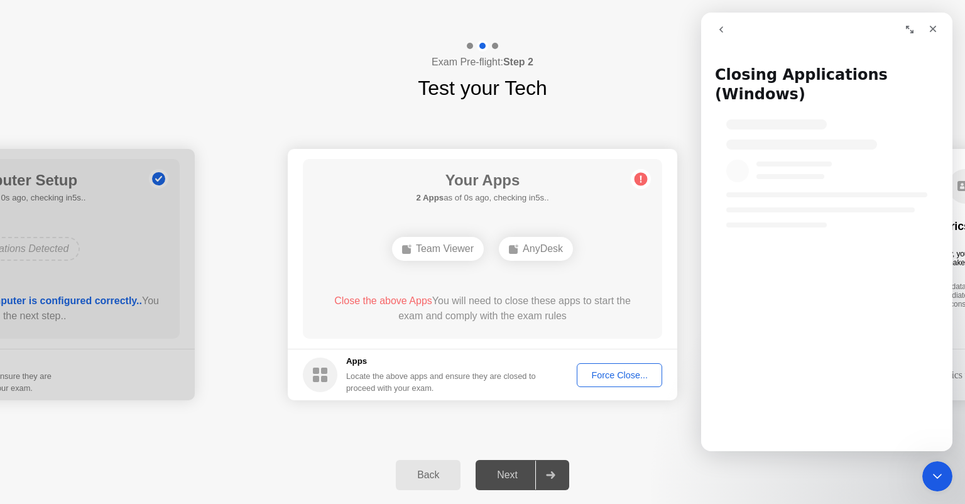
click at [447, 485] on button "Back" at bounding box center [428, 475] width 65 height 30
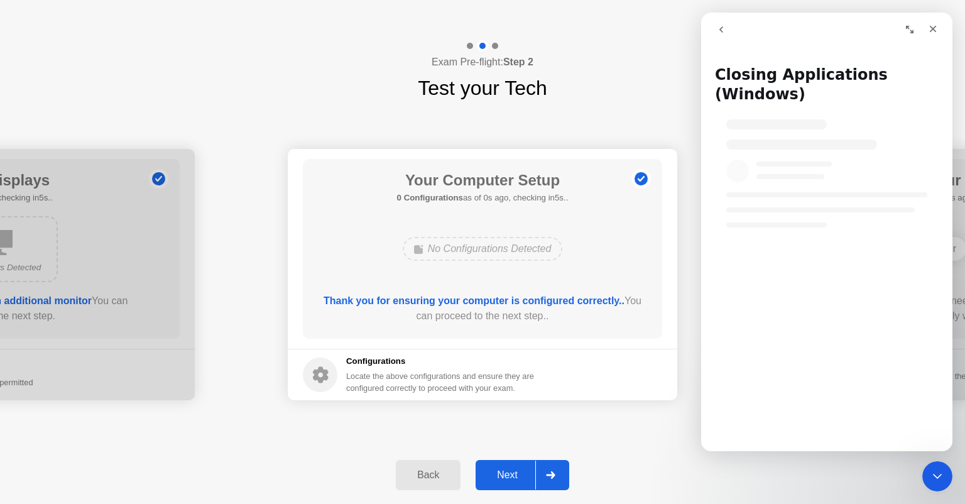
click at [474, 231] on div "Your Computer Setup 0 Configurations as of 0s ago, checking in5s.. No Configura…" at bounding box center [482, 249] width 359 height 180
click at [474, 246] on div "No Configurations Detected" at bounding box center [483, 249] width 160 height 24
click at [495, 471] on div "Next" at bounding box center [507, 474] width 56 height 11
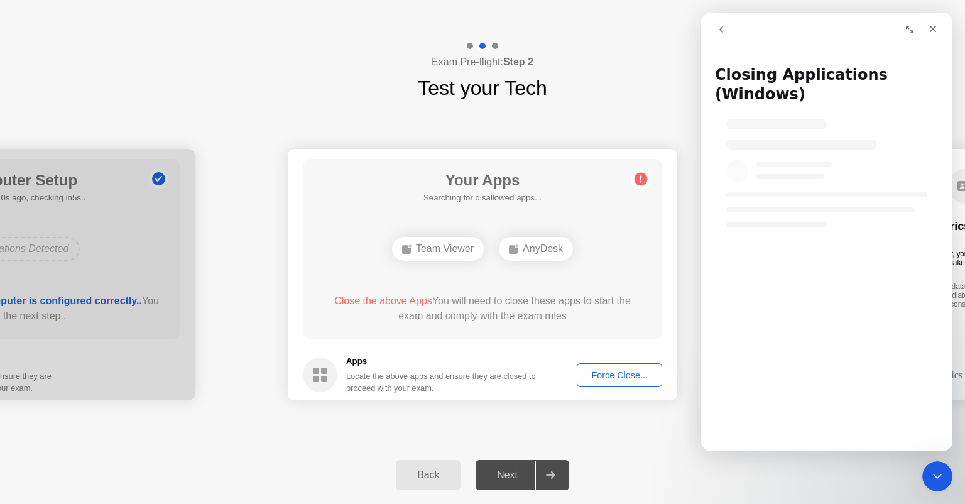
drag, startPoint x: 584, startPoint y: 263, endPoint x: 597, endPoint y: 371, distance: 108.9
click at [584, 293] on div "Your Apps Searching for disallowed apps... Team Viewer AnyDesk Close the above …" at bounding box center [482, 249] width 359 height 180
click at [599, 380] on div "Force Close..." at bounding box center [619, 375] width 77 height 10
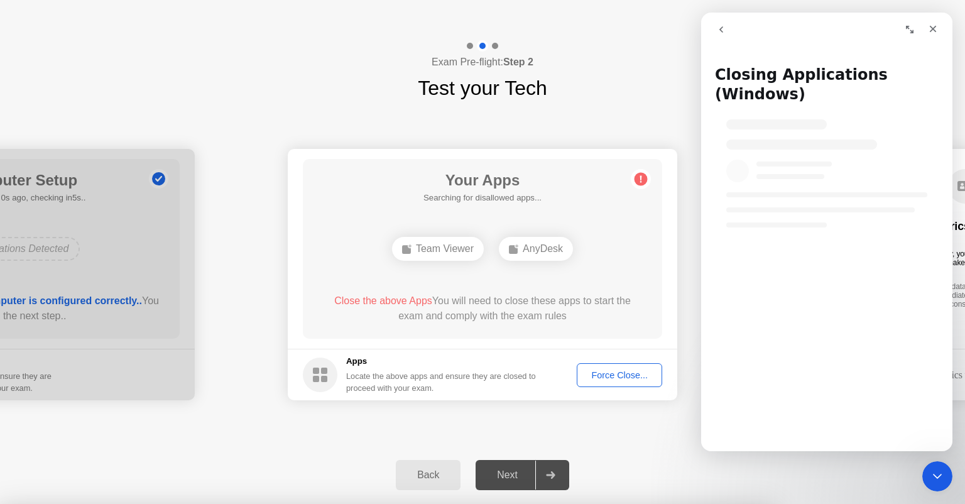
click at [720, 40] on button "go back" at bounding box center [721, 30] width 24 height 24
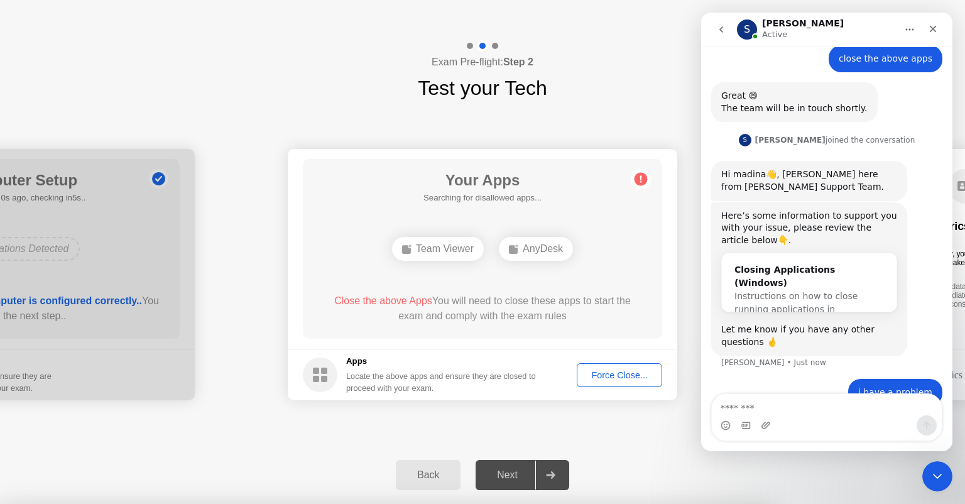
scroll to position [717, 0]
click at [720, 40] on button "go back" at bounding box center [721, 30] width 24 height 24
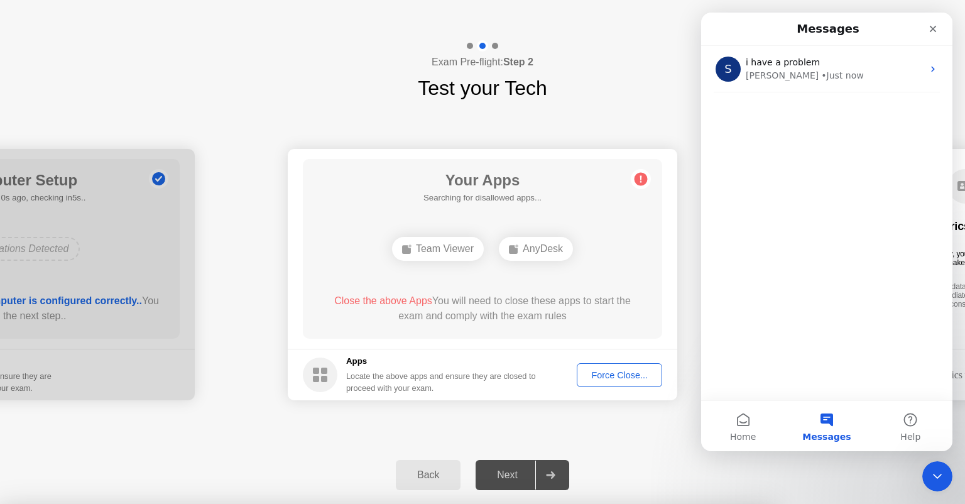
scroll to position [0, 0]
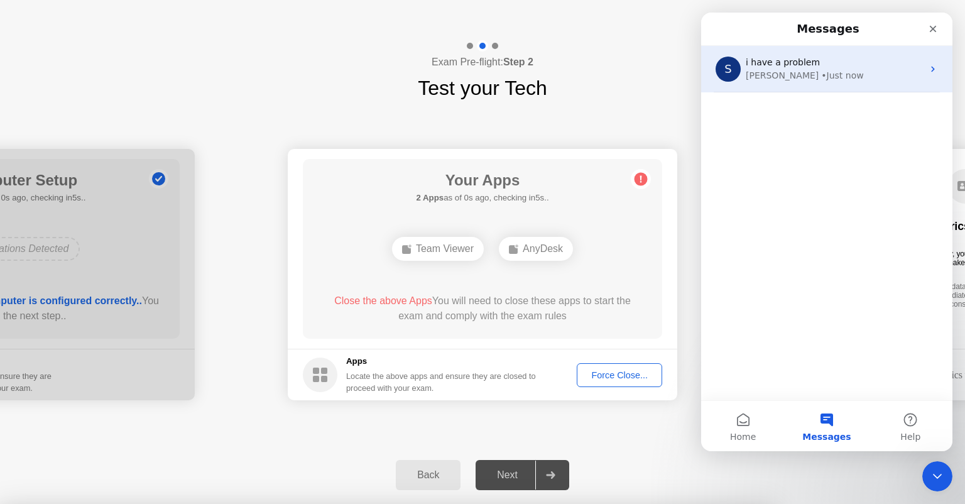
click at [821, 71] on div "• Just now" at bounding box center [842, 75] width 42 height 13
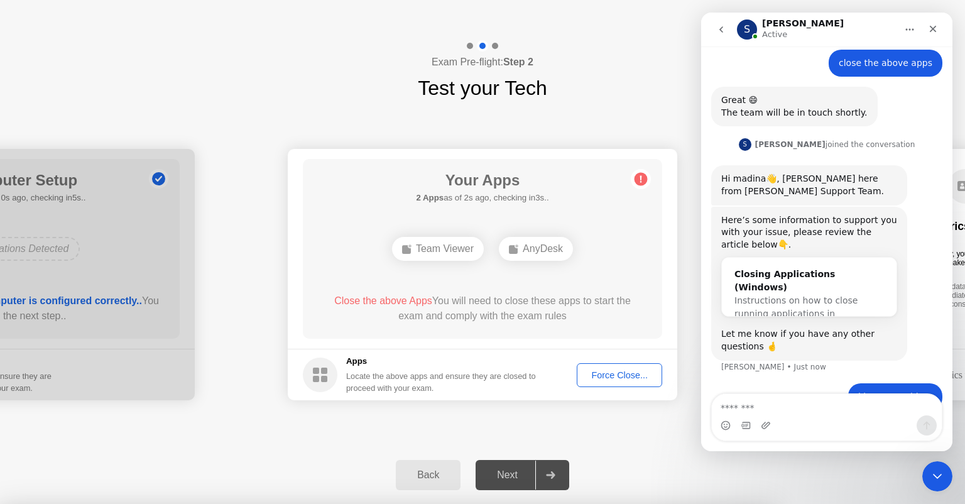
scroll to position [717, 0]
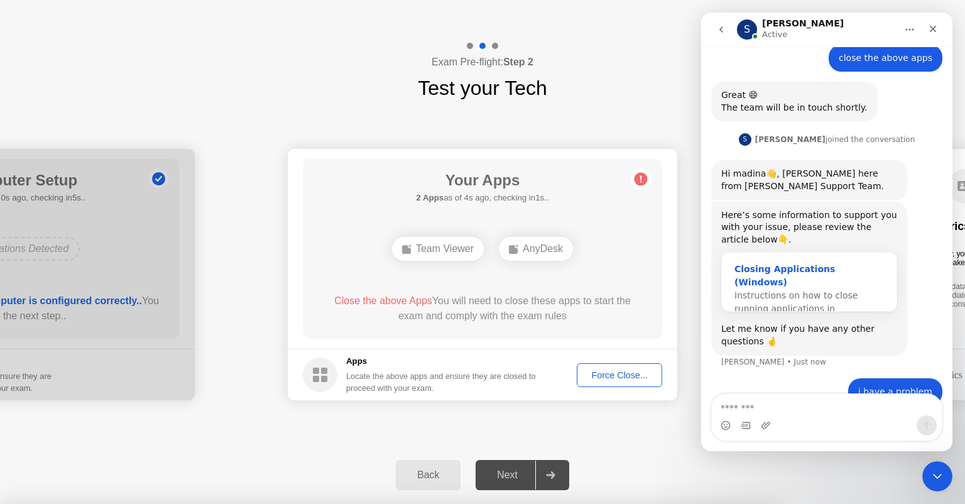
click at [781, 290] on span "Instructions on how to close running applications in Windows…" at bounding box center [796, 308] width 123 height 36
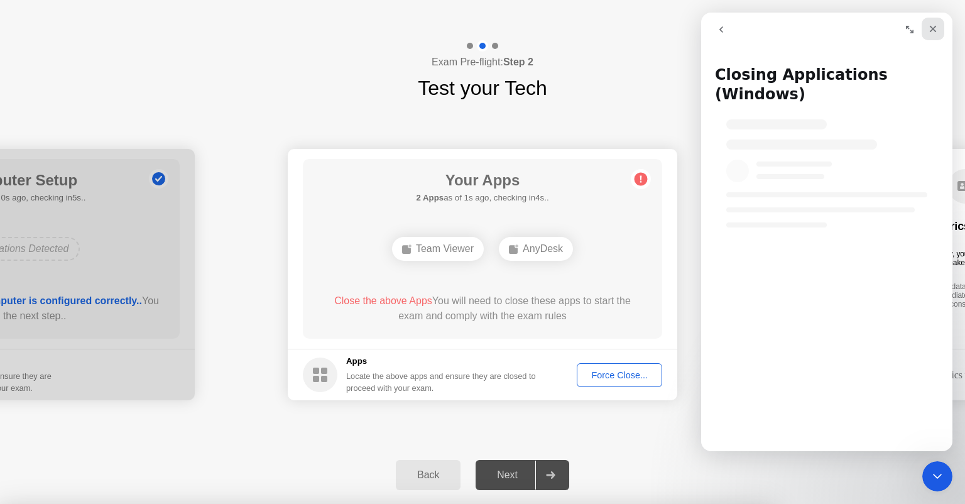
click at [930, 30] on icon "Close" at bounding box center [933, 29] width 10 height 10
